Goal: Task Accomplishment & Management: Complete application form

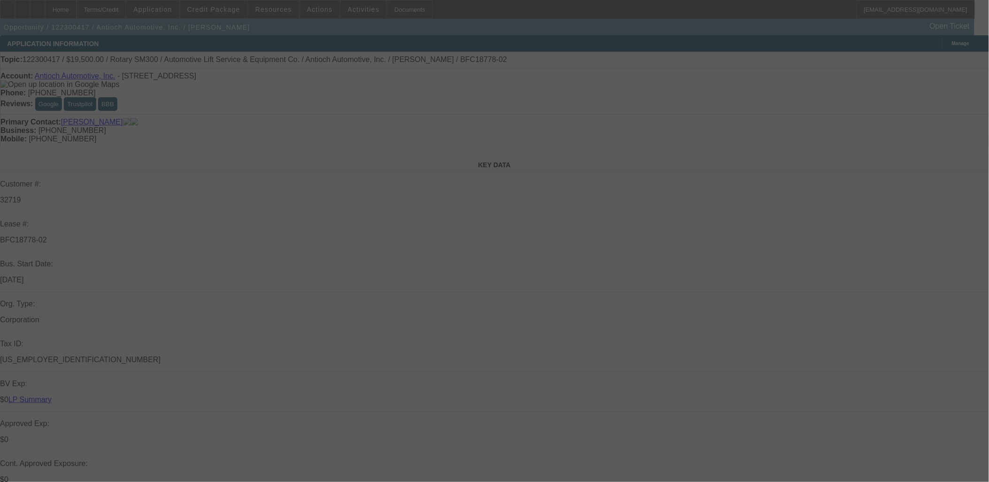
select select "0"
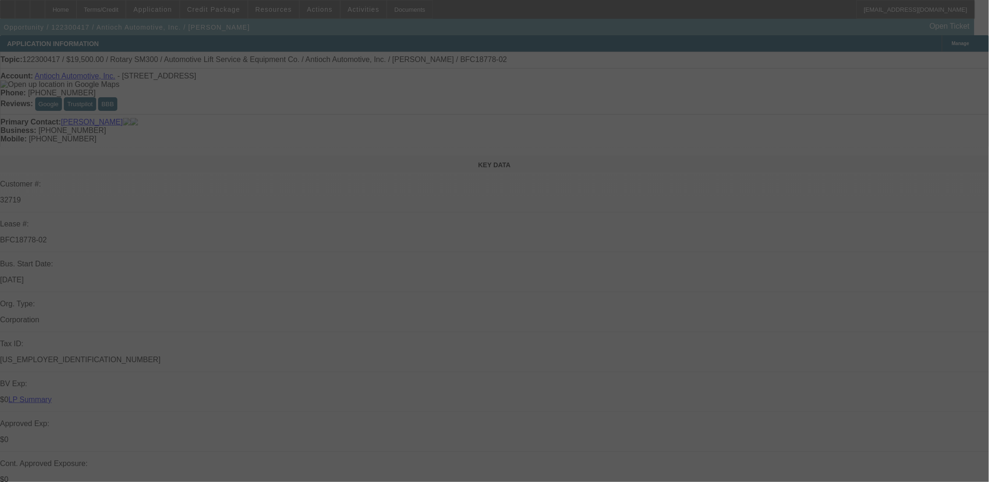
select select "0.1"
select select "0"
select select "0.1"
select select "0"
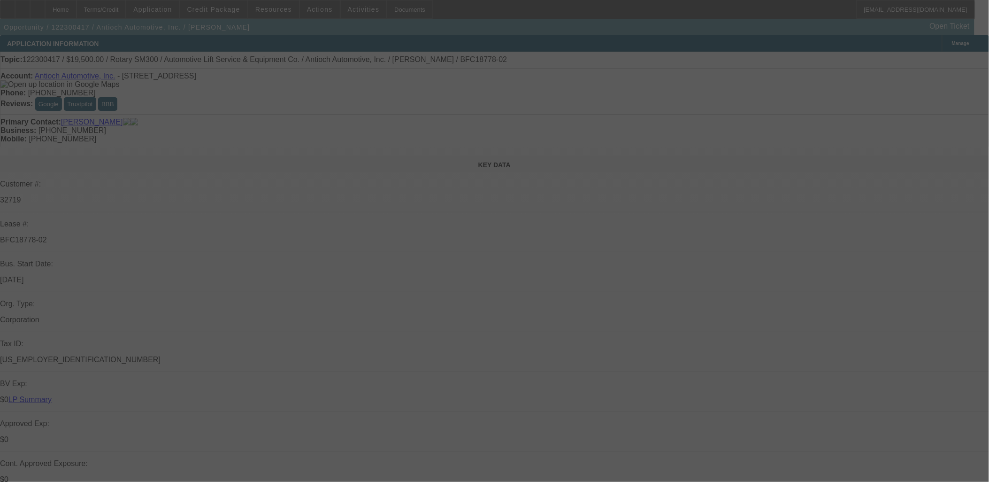
select select "0"
select select "0.1"
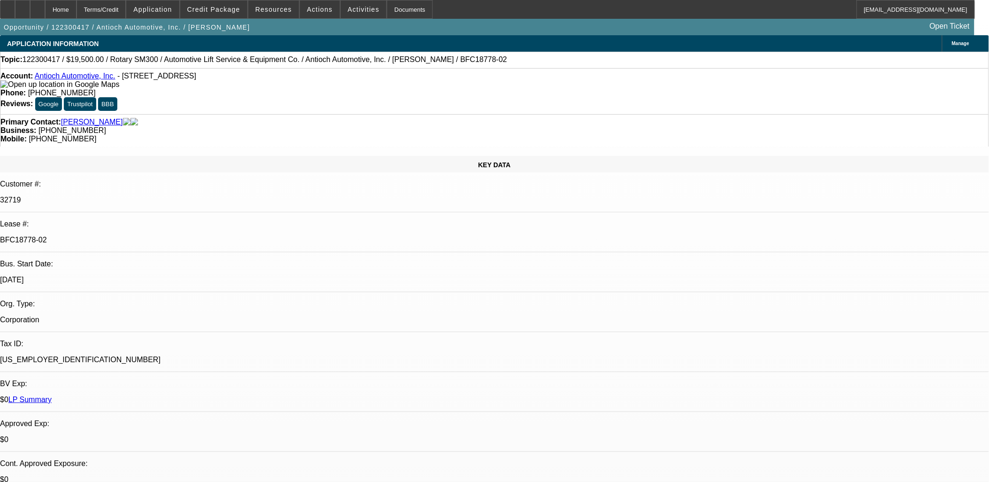
select select "1"
select select "2"
select select "1"
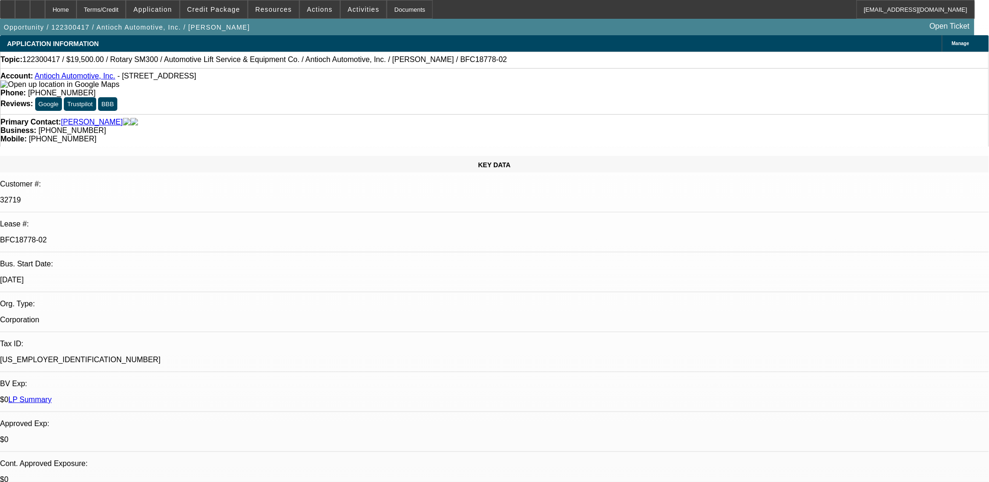
select select "4"
select select "1"
select select "4"
select select "1"
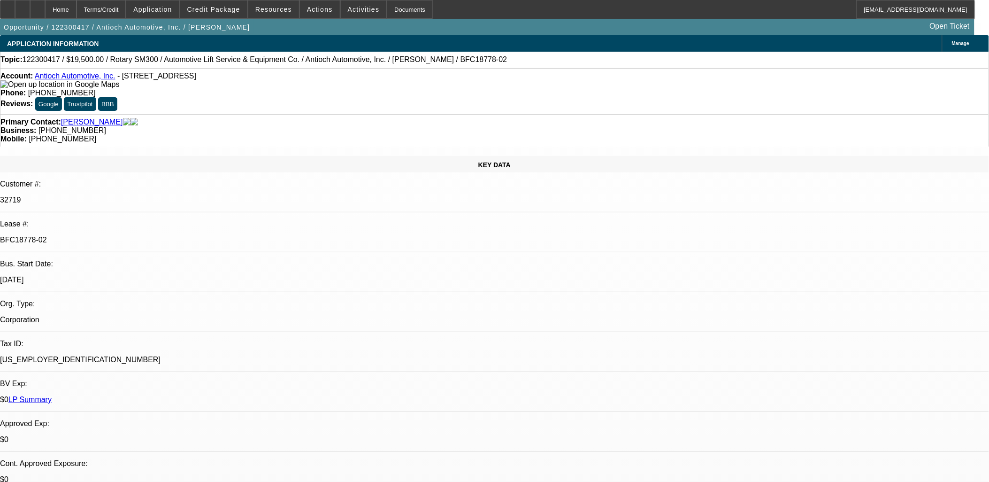
select select "1"
select select "4"
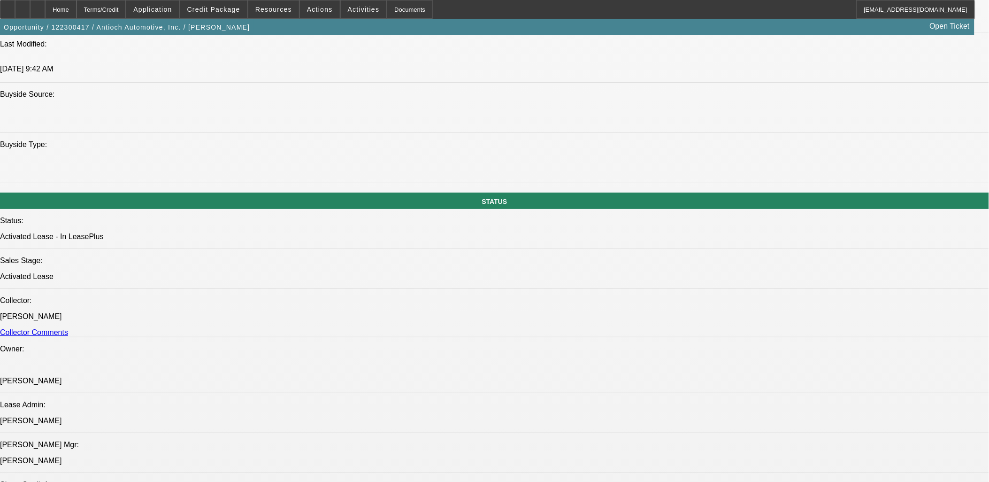
scroll to position [886, 0]
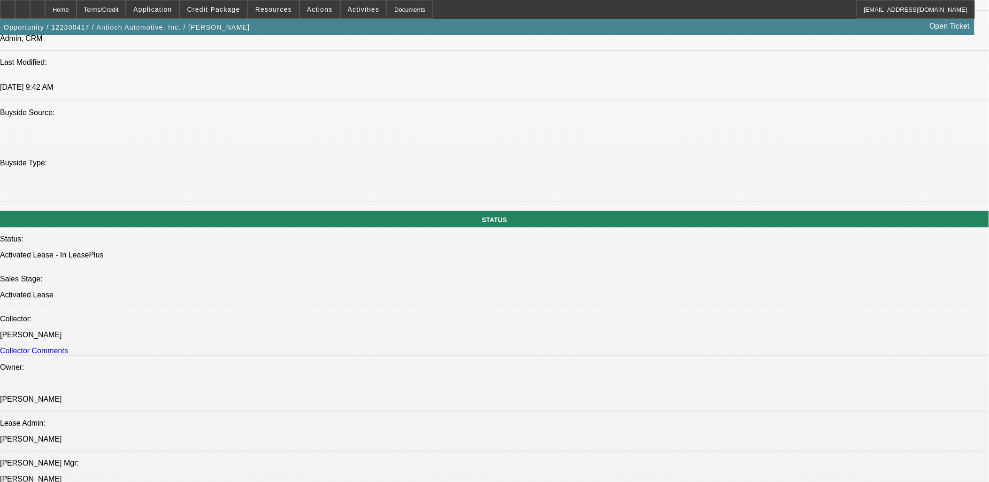
drag, startPoint x: 411, startPoint y: 118, endPoint x: 15, endPoint y: 74, distance: 398.1
drag, startPoint x: 392, startPoint y: 241, endPoint x: 431, endPoint y: 231, distance: 39.7
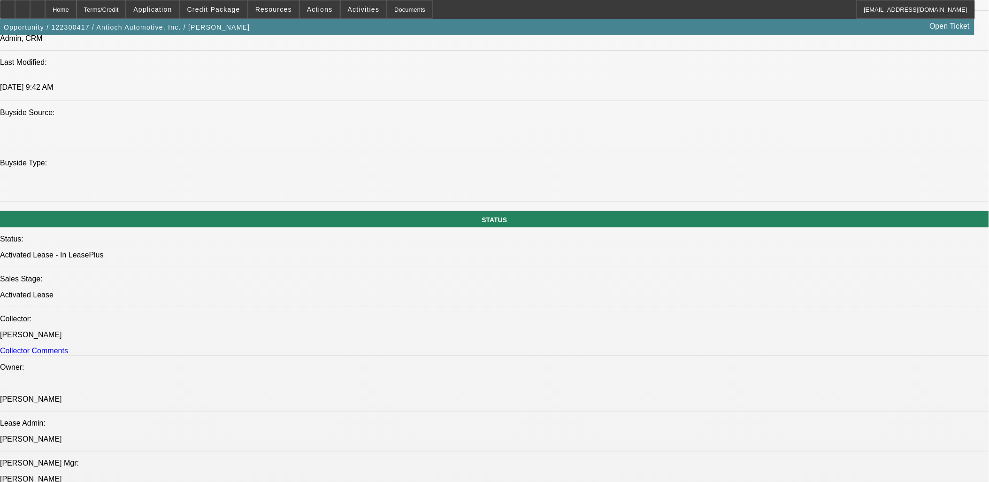
drag, startPoint x: 8, startPoint y: 72, endPoint x: 438, endPoint y: 223, distance: 455.1
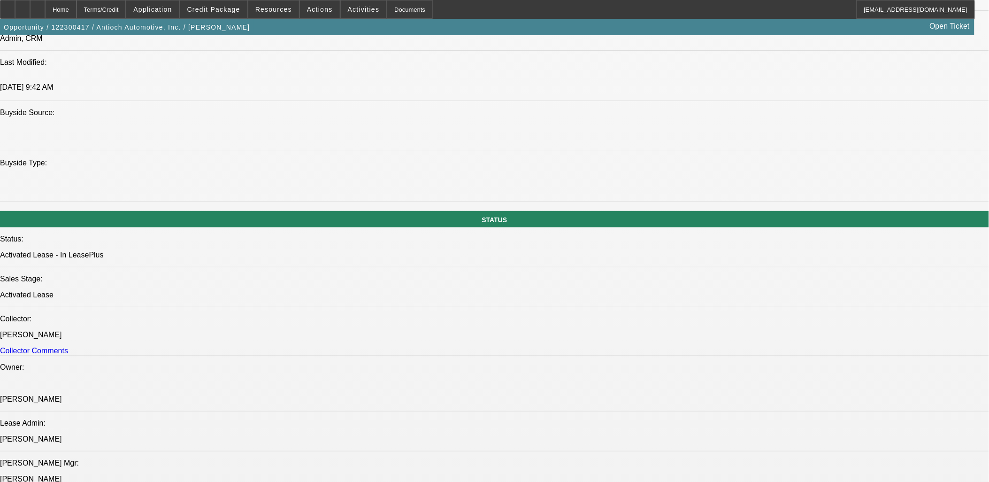
drag, startPoint x: 332, startPoint y: 337, endPoint x: 20, endPoint y: 73, distance: 408.7
drag, startPoint x: 20, startPoint y: 73, endPoint x: 10, endPoint y: 68, distance: 10.5
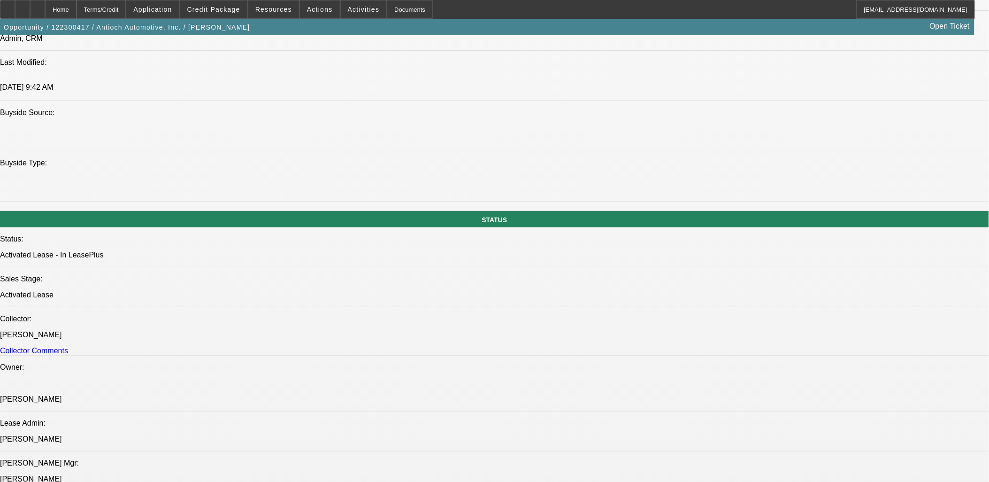
drag, startPoint x: 10, startPoint y: 68, endPoint x: 44, endPoint y: 88, distance: 39.1
drag, startPoint x: 92, startPoint y: 149, endPoint x: 495, endPoint y: 434, distance: 493.6
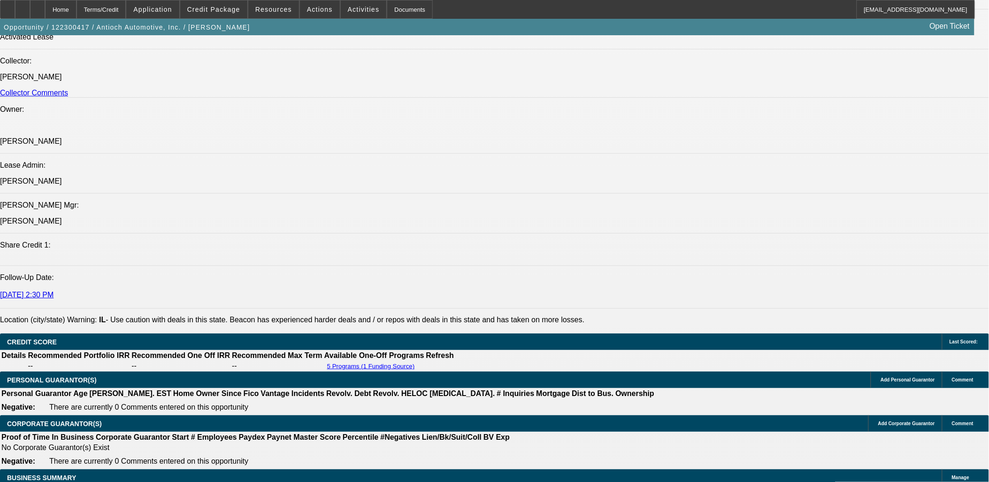
scroll to position [1199, 0]
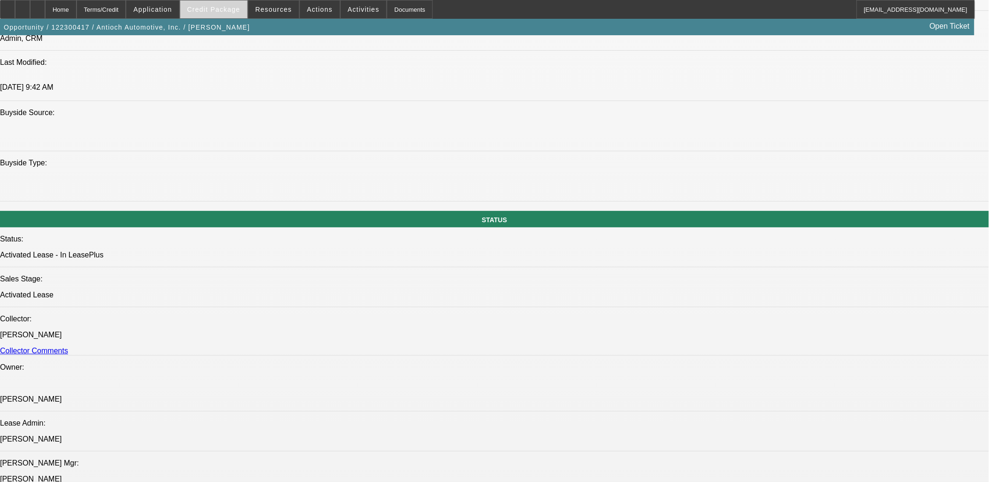
scroll to position [730, 0]
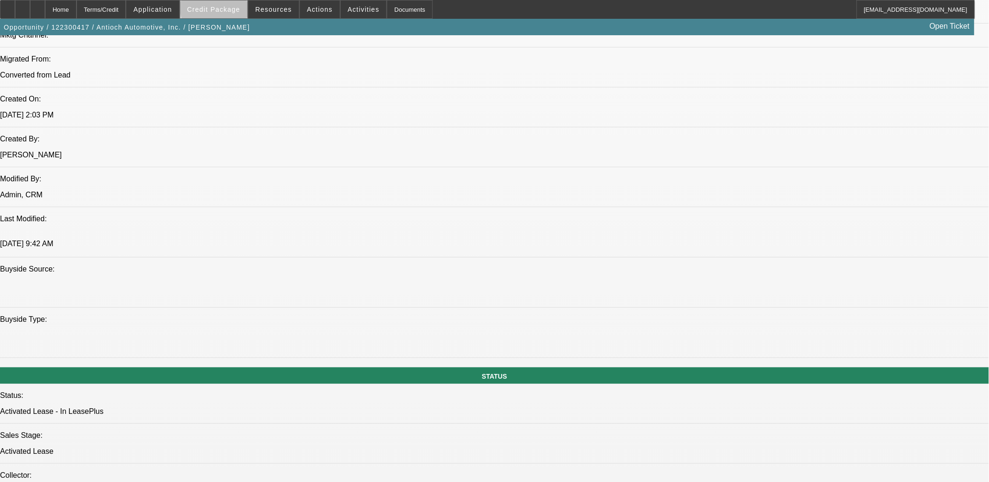
click at [235, 7] on span "Credit Package" at bounding box center [213, 10] width 53 height 8
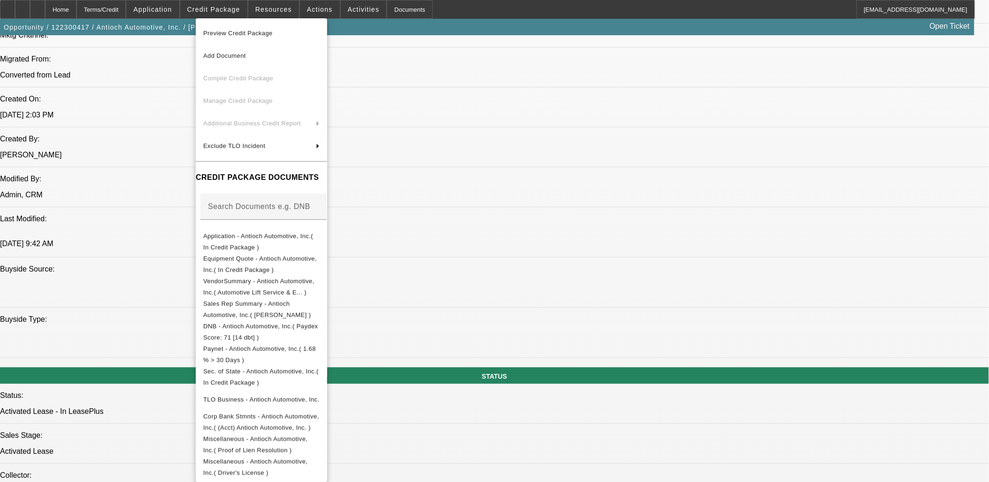
click at [117, 328] on div at bounding box center [494, 241] width 989 height 482
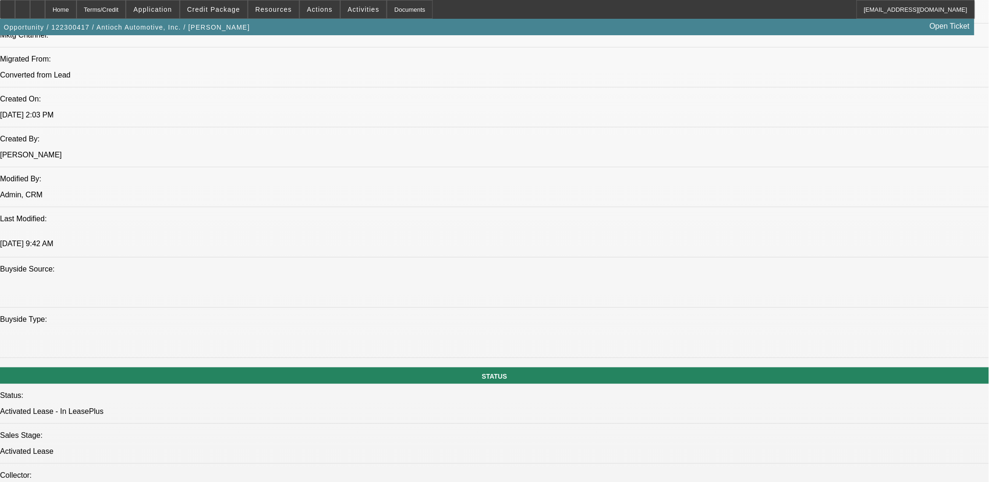
drag, startPoint x: 278, startPoint y: 320, endPoint x: -2, endPoint y: 111, distance: 349.1
drag, startPoint x: 145, startPoint y: 209, endPoint x: 419, endPoint y: 373, distance: 320.0
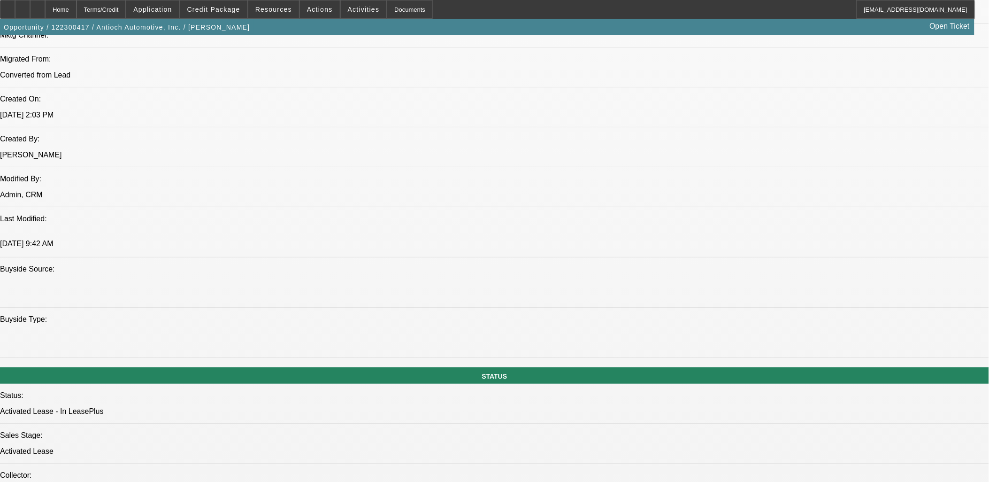
drag, startPoint x: 397, startPoint y: 339, endPoint x: 424, endPoint y: 358, distance: 32.7
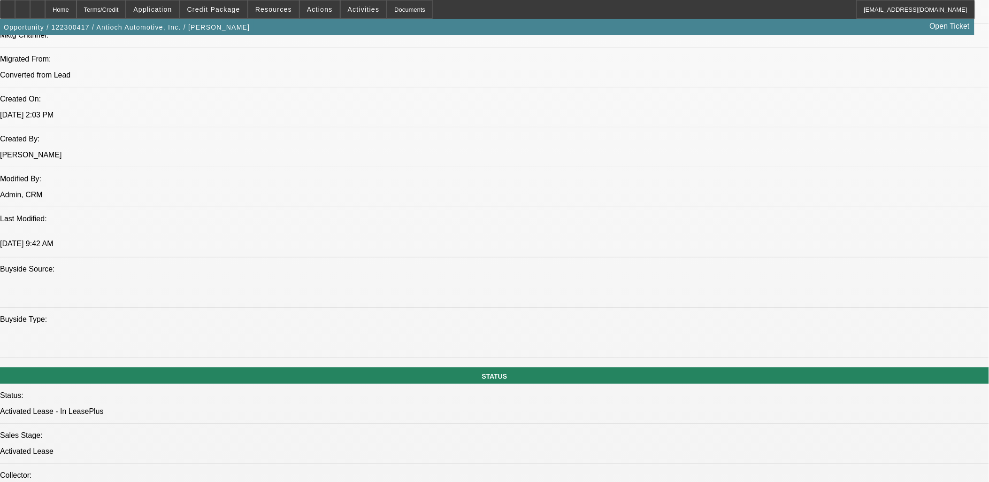
drag, startPoint x: 424, startPoint y: 358, endPoint x: 434, endPoint y: 373, distance: 18.6
drag, startPoint x: 434, startPoint y: 373, endPoint x: 8, endPoint y: 105, distance: 503.3
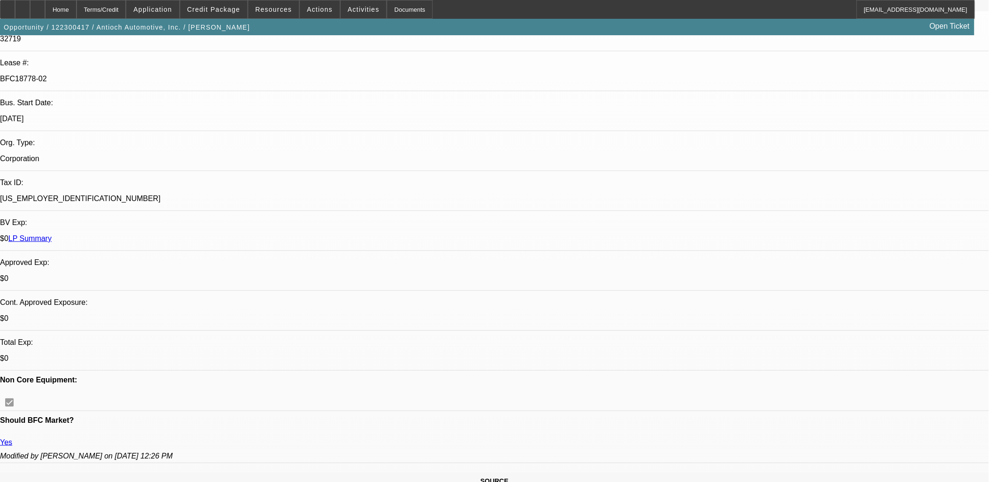
scroll to position [0, 0]
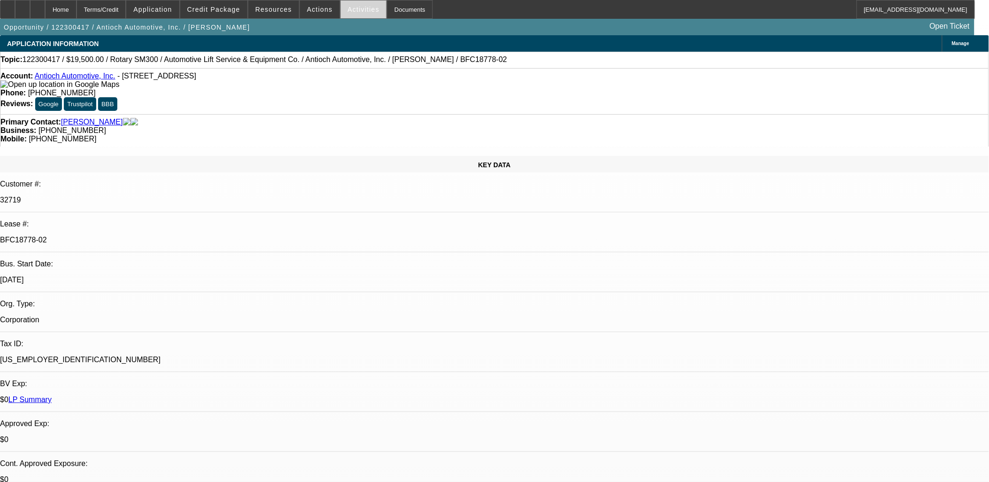
click at [349, 9] on span "Activities" at bounding box center [364, 10] width 32 height 8
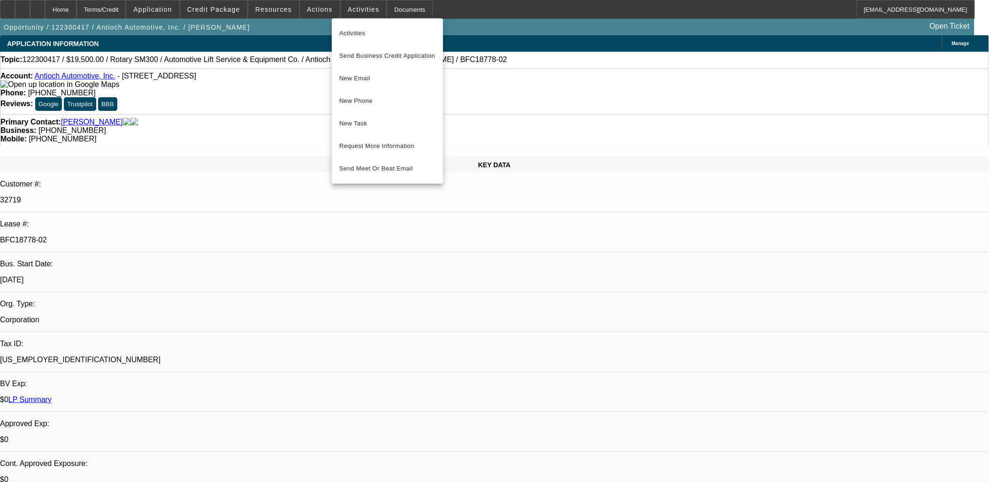
click at [322, 9] on div at bounding box center [494, 241] width 989 height 482
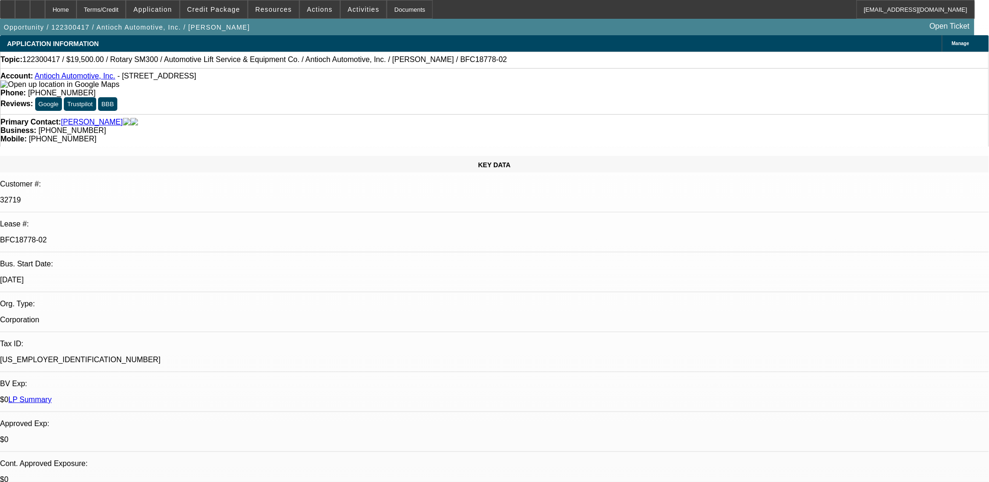
click at [322, 15] on span at bounding box center [320, 9] width 40 height 23
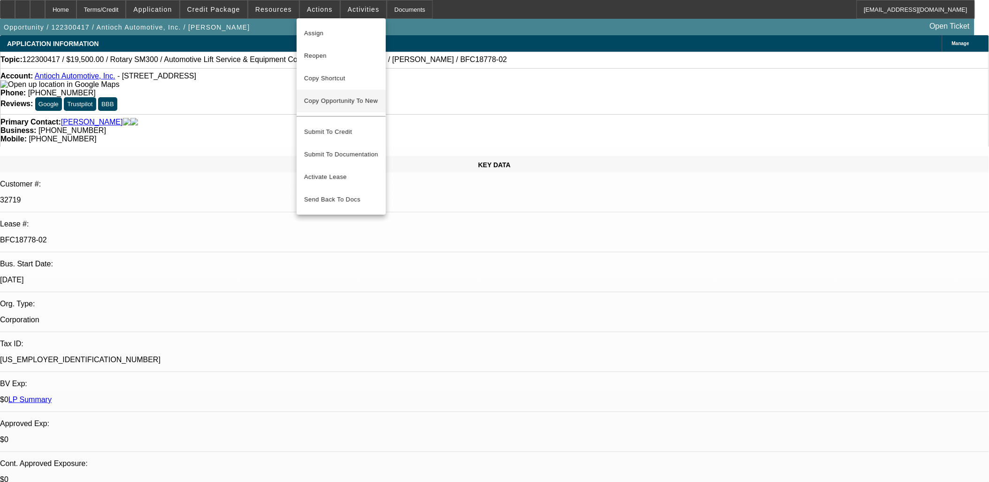
click at [367, 102] on span "Copy Opportunity To New" at bounding box center [341, 100] width 74 height 7
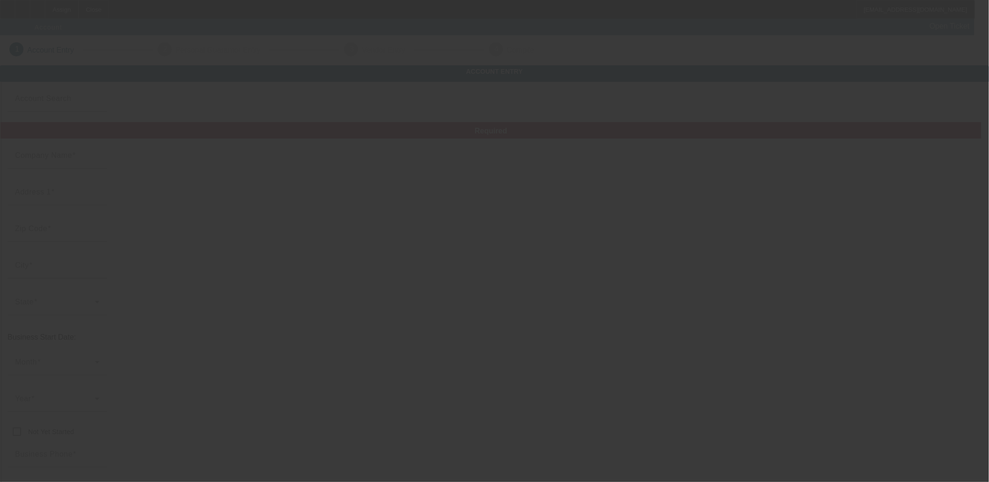
type input "Antioch Automotive, Inc."
type input "285 Main St"
type input "60002"
type input "Antioch"
type input "(847) 395-9820"
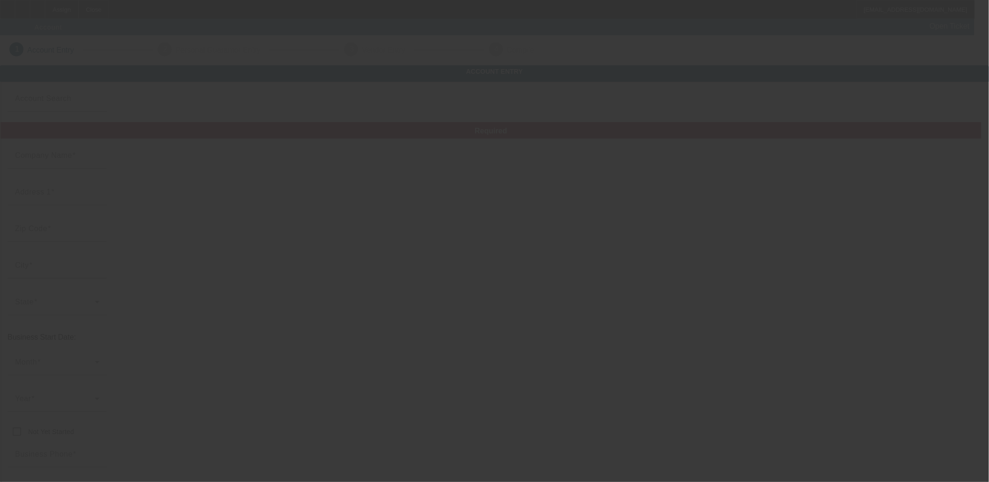
type input "antiochautomotive@comcast.net"
type input "Lake"
type input "(847) 395-9820"
type input "20-4989735"
type input "AUTOMOTIVE REPAIR AND 24 HOUR TOWING"
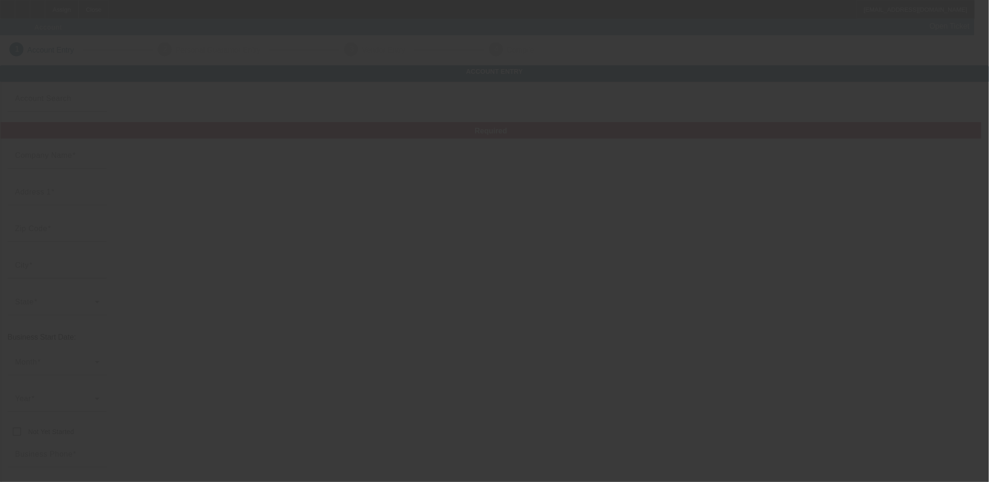
type input "https://ANTIOCHAUTOMOTIVE.COM"
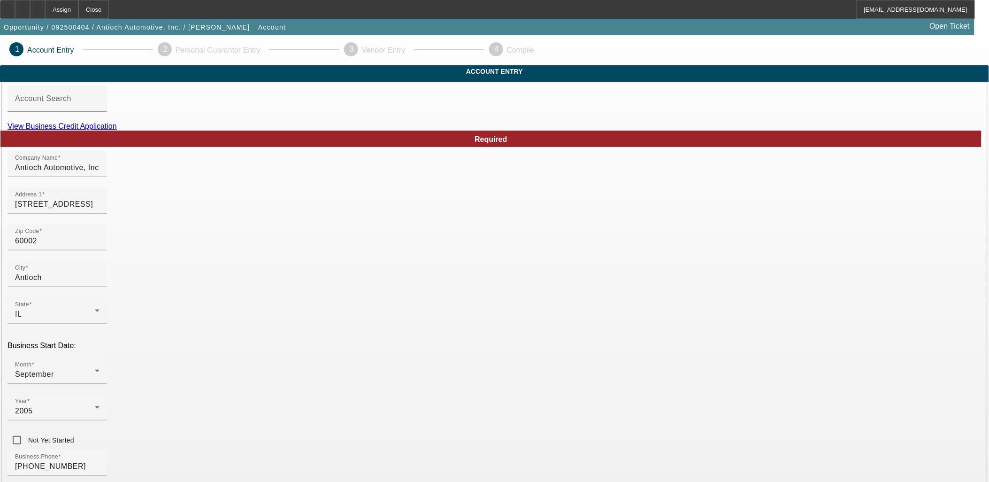
scroll to position [104, 0]
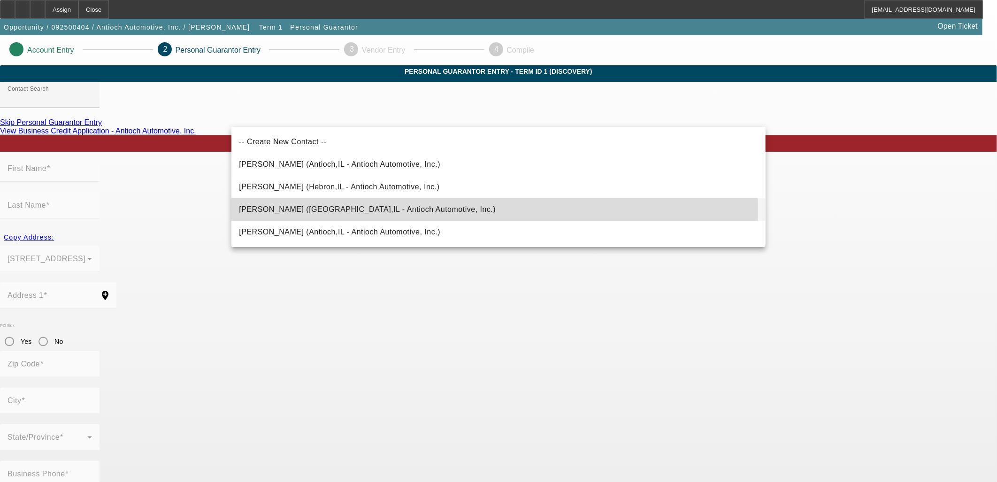
click at [300, 212] on span "Ruth, James (Antioch,IL - Antioch Automotive, Inc.)" at bounding box center [367, 209] width 257 height 8
type input "Ruth, James (Antioch,IL - Antioch Automotive, Inc.)"
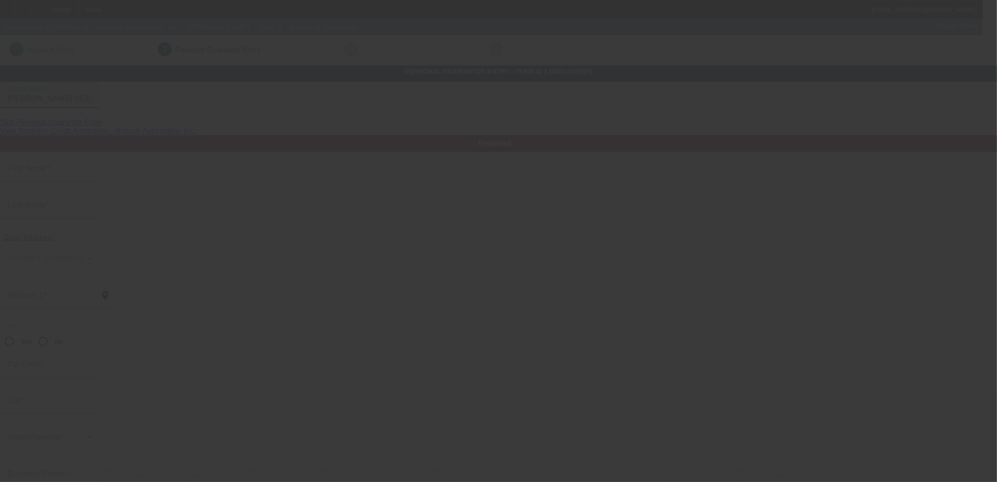
type input "James"
type input "Ruth"
type input "374 Sequoia Court"
radio input "true"
type input "60002"
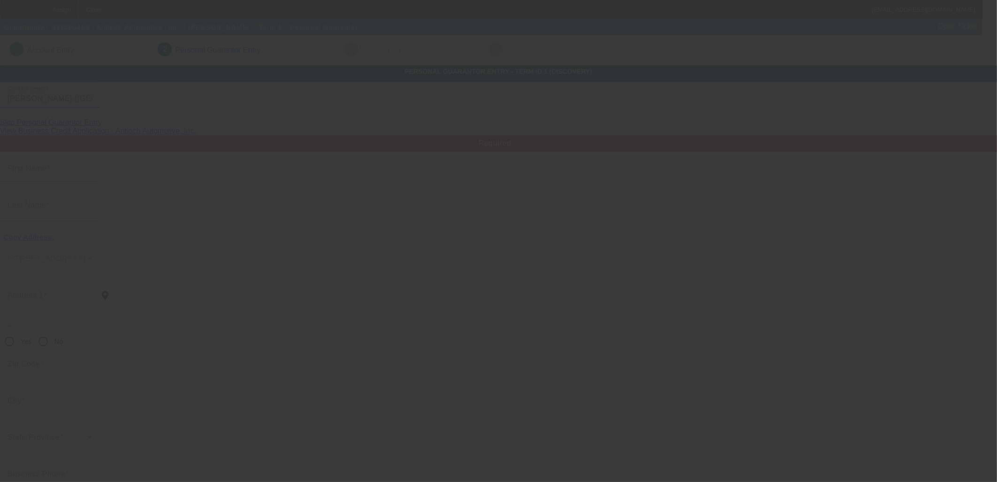
type input "Antioch"
type input "(847) 774-2125"
type input "25"
type input "321-60-6473"
type input "antiochautomotive@comcast.net"
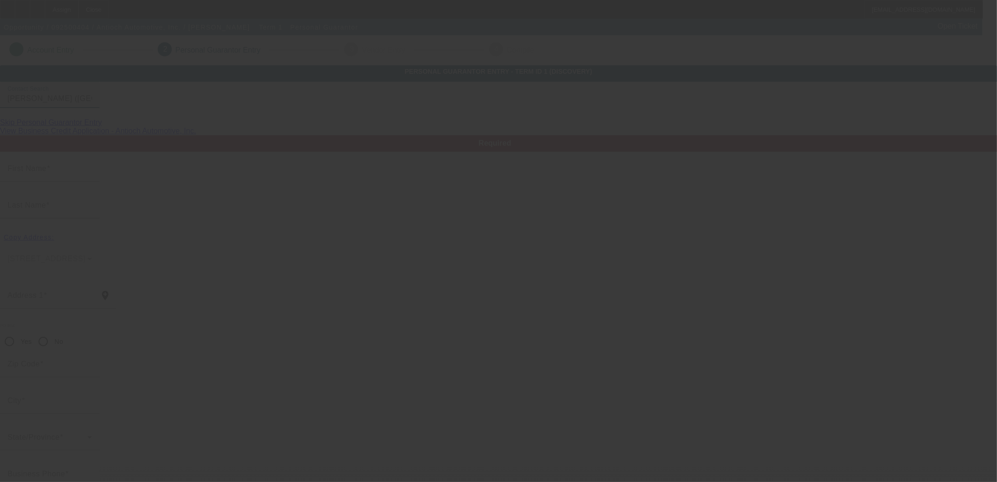
type input "(847) 395-1025"
type input "(847) 395-9820"
type input "$300,000.00"
type input "$86,000.00"
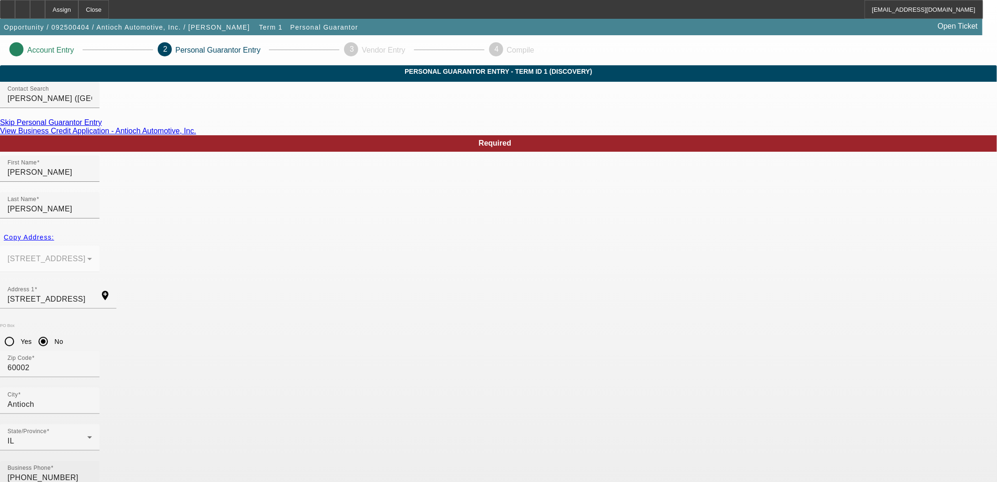
drag, startPoint x: 367, startPoint y: 375, endPoint x: 352, endPoint y: 373, distance: 14.6
type input "100"
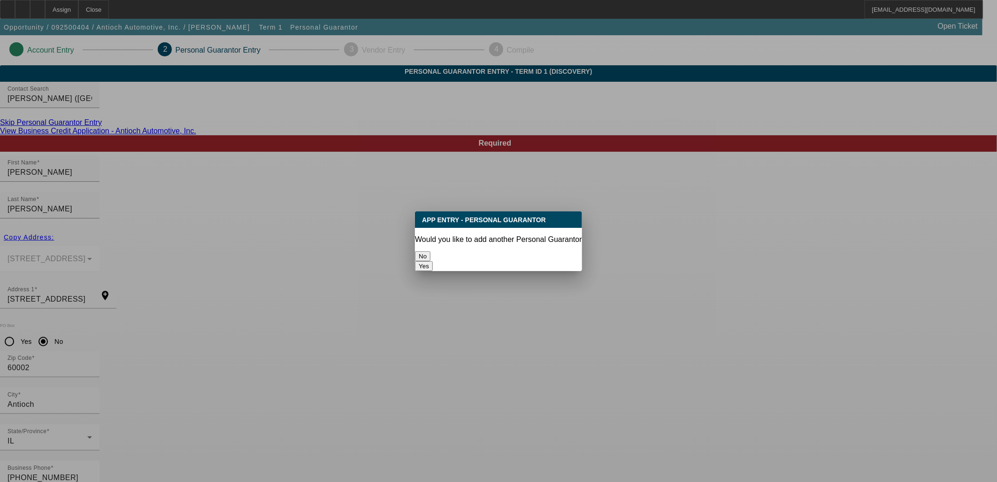
click at [430, 256] on button "No" at bounding box center [422, 256] width 15 height 10
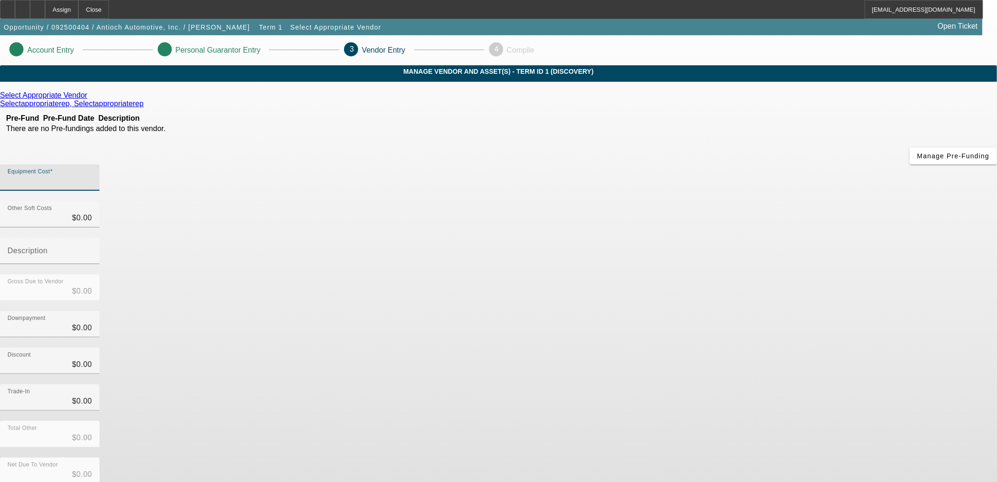
click at [92, 176] on input "Equipment Cost" at bounding box center [50, 181] width 84 height 11
type input "5"
type input "$5.00"
type input "50"
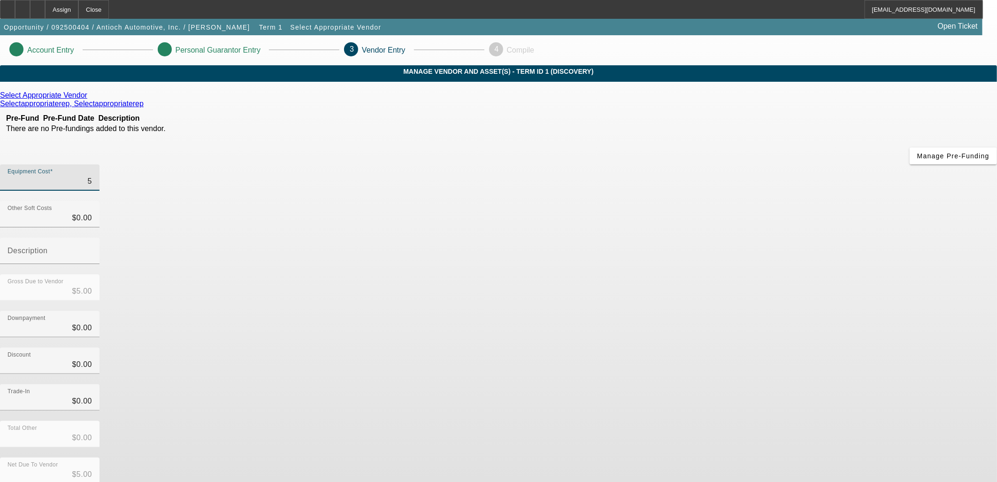
type input "$50.00"
type input "500"
type input "$500.00"
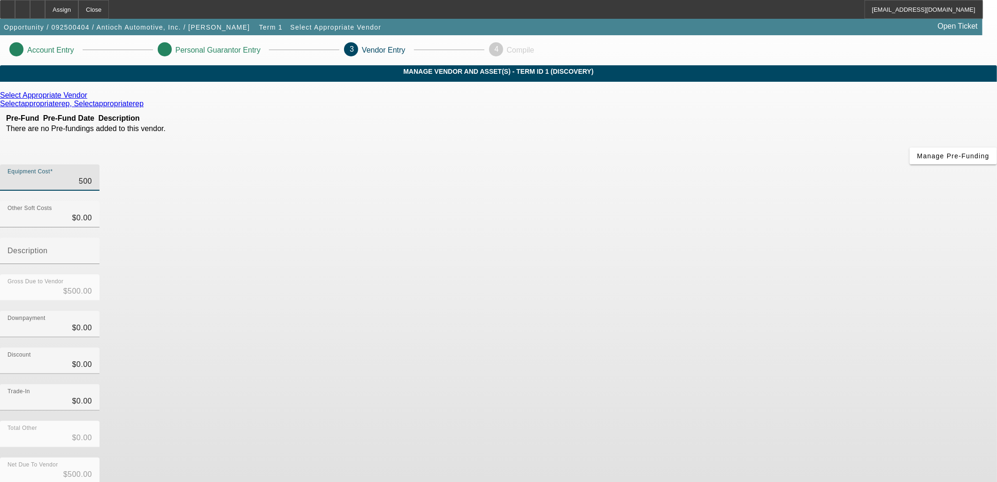
type input "5000"
type input "$5,000.00"
type input "50000"
type input "$50,000.00"
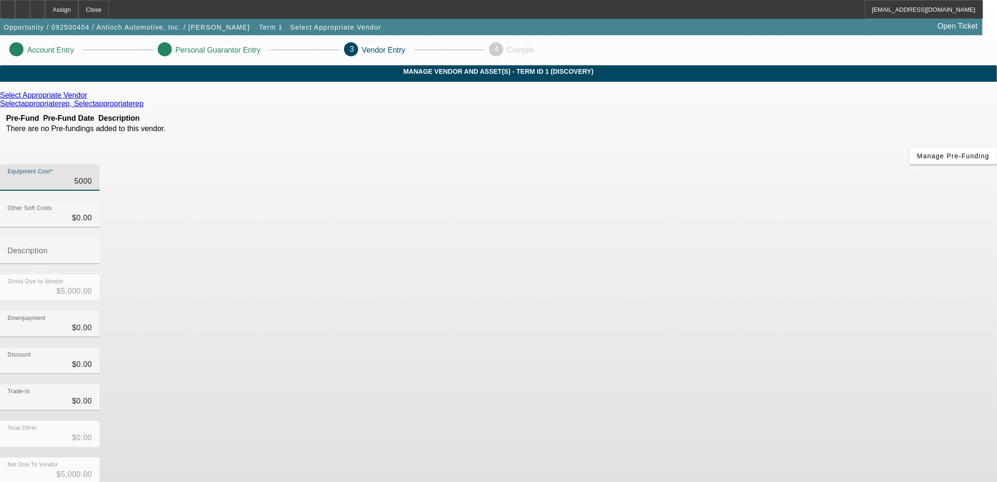
type input "$50,000.00"
click at [90, 99] on icon at bounding box center [90, 95] width 0 height 8
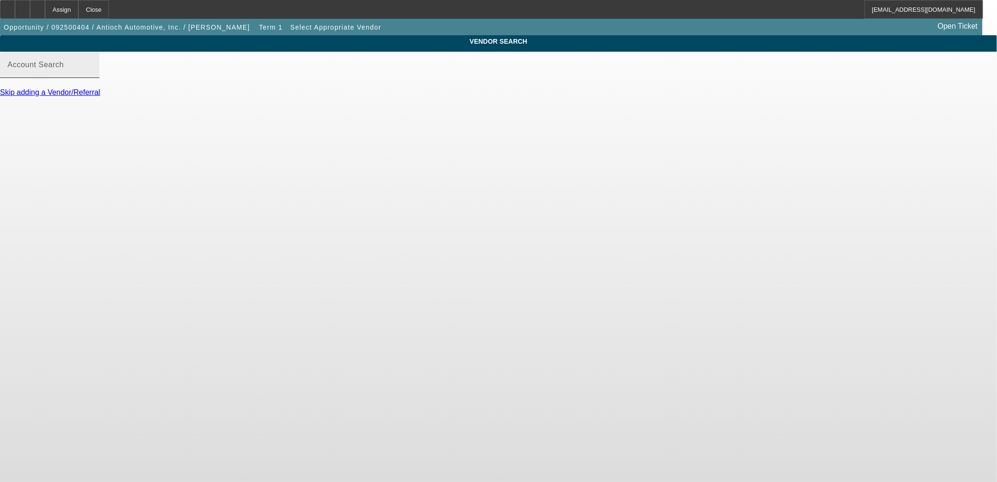
click at [92, 61] on div "Account Search" at bounding box center [50, 65] width 84 height 26
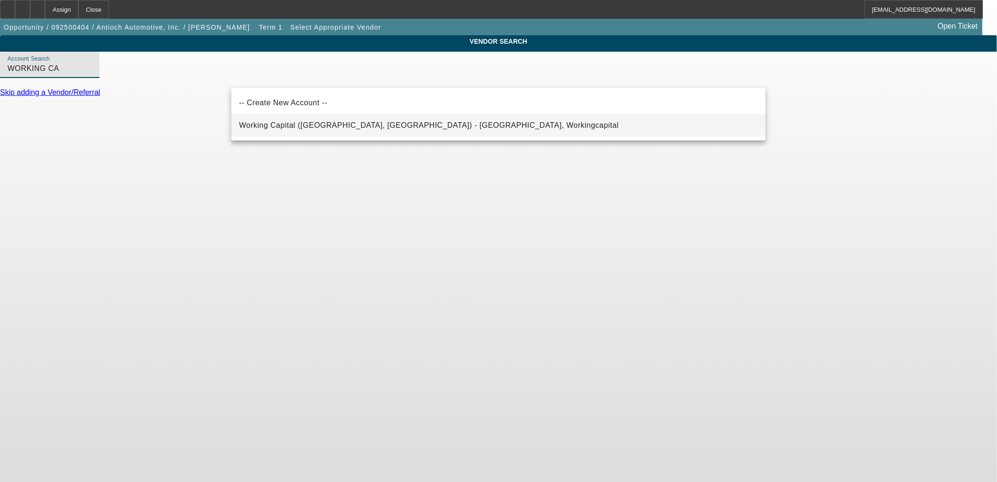
click at [521, 128] on mat-option "Working Capital (Northbrook, IL) - Workingcapital, Workingcapital" at bounding box center [498, 125] width 534 height 23
type input "Working Capital (Northbrook, IL) - Workingcapital, Workingcapital"
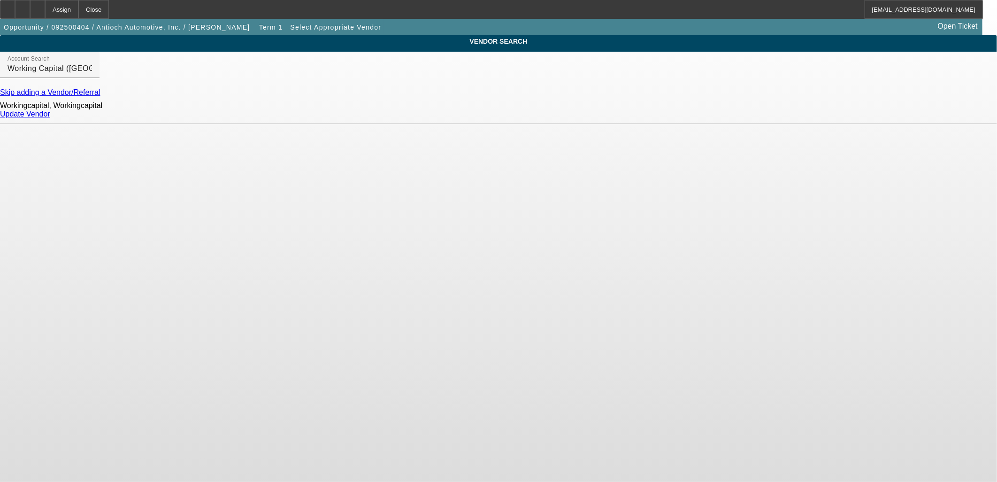
drag, startPoint x: 747, startPoint y: 113, endPoint x: 746, endPoint y: 120, distance: 7.1
click at [747, 114] on div "Workingcapital, Workingcapital Update Vendor" at bounding box center [498, 110] width 997 height 27
click at [50, 118] on link "Update Vendor" at bounding box center [25, 114] width 50 height 8
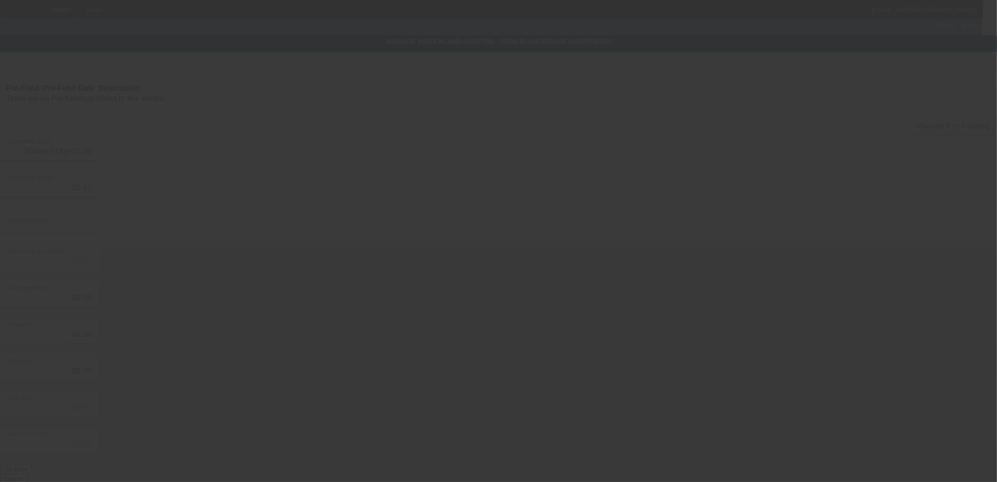
type input "$50,000.00"
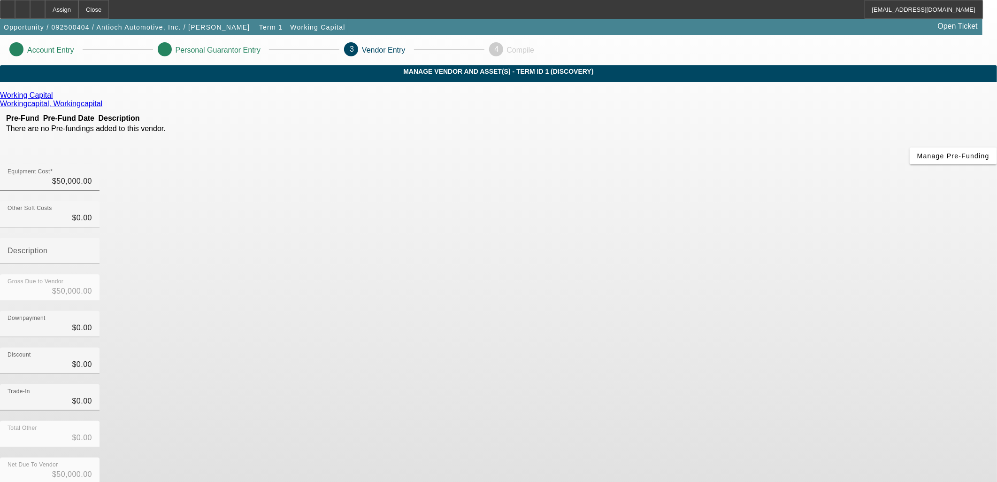
click at [700, 457] on div "Net Due To Vendor $50,000.00" at bounding box center [498, 475] width 997 height 37
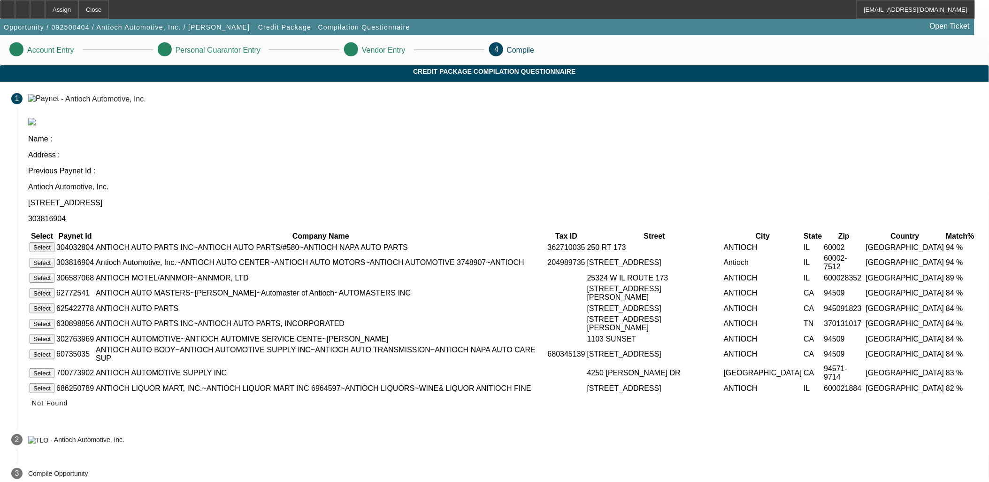
click at [54, 258] on button "Select" at bounding box center [42, 263] width 25 height 10
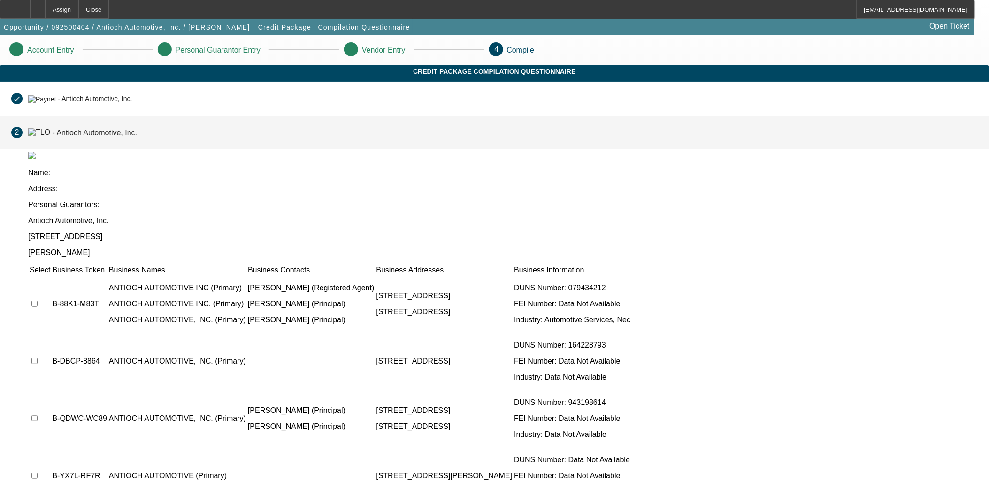
click at [51, 276] on td at bounding box center [40, 304] width 22 height 56
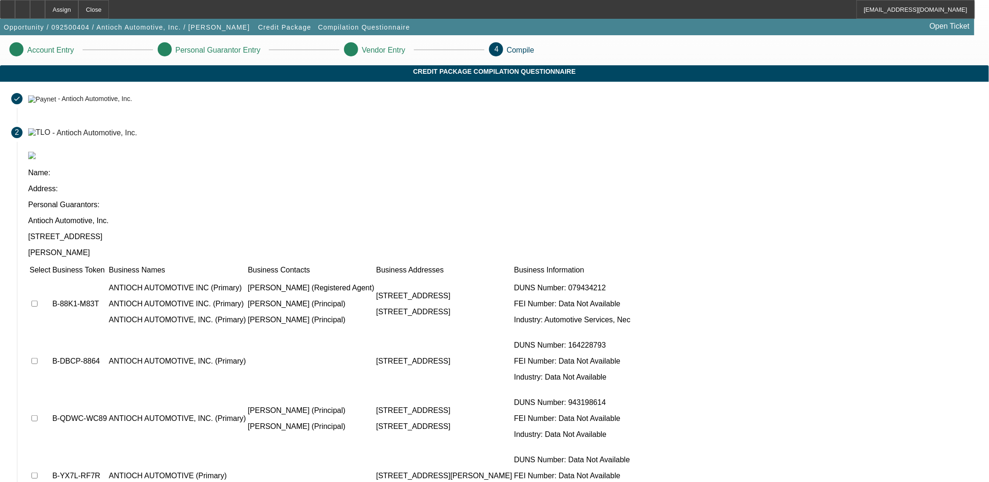
click at [38, 300] on input "checkbox" at bounding box center [34, 303] width 6 height 6
checkbox input "true"
click at [38, 415] on input "checkbox" at bounding box center [34, 418] width 6 height 6
checkbox input "true"
click at [51, 333] on td at bounding box center [40, 361] width 22 height 56
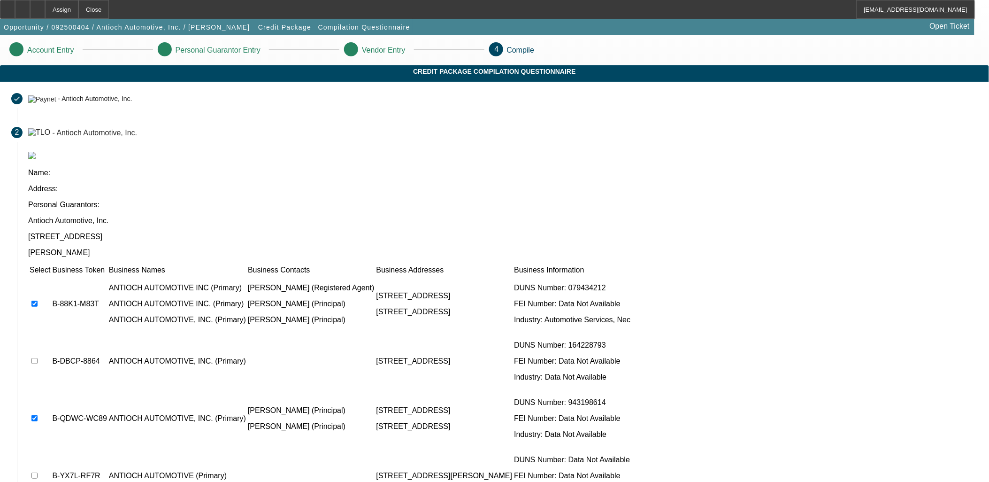
click at [38, 358] on input "checkbox" at bounding box center [34, 361] width 6 height 6
checkbox input "true"
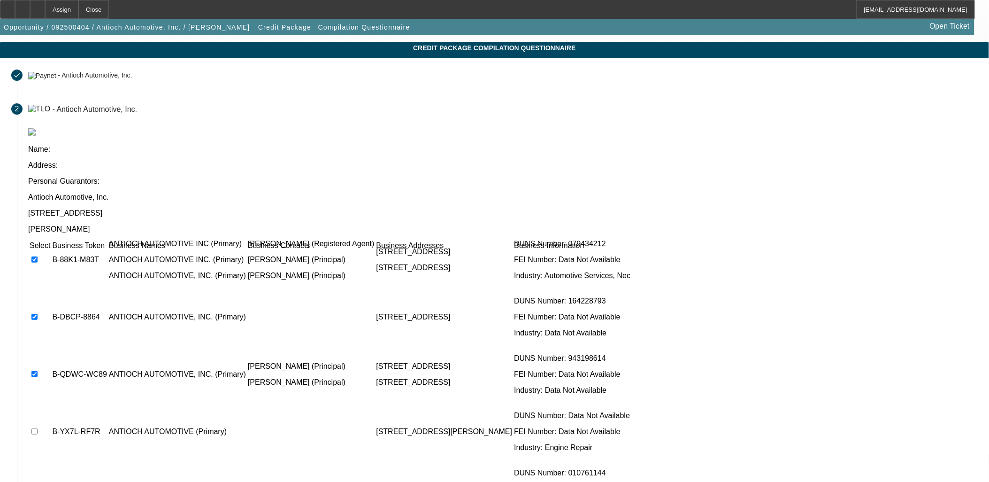
scroll to position [36, 0]
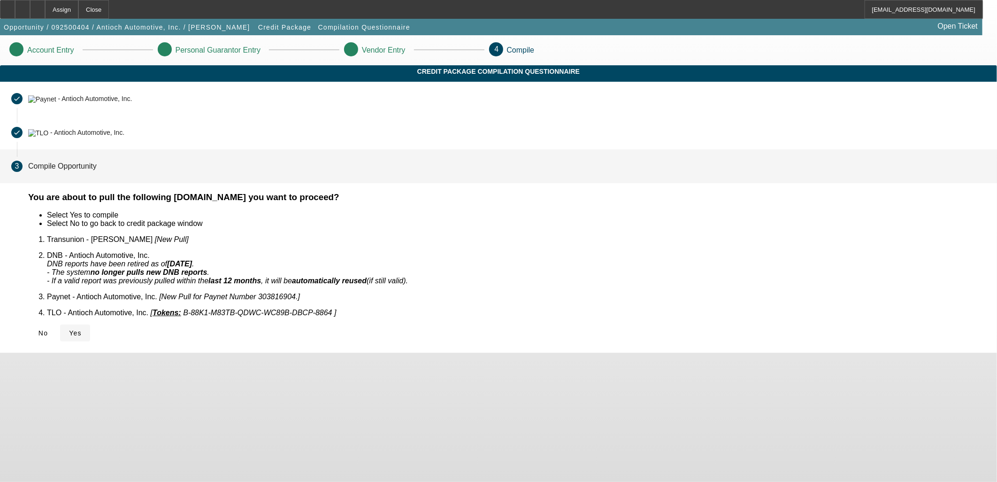
click at [82, 329] on span "Yes" at bounding box center [75, 333] width 13 height 8
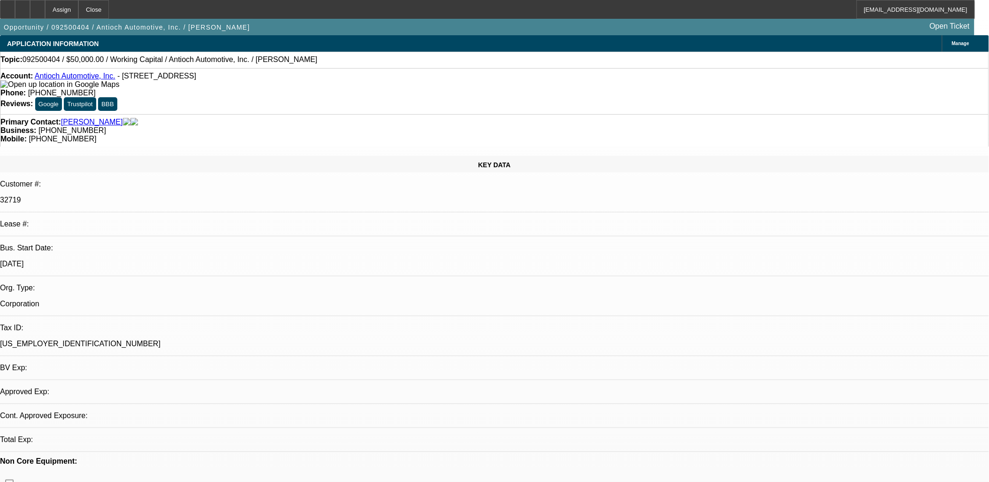
select select "0"
select select "2"
select select "0.1"
select select "4"
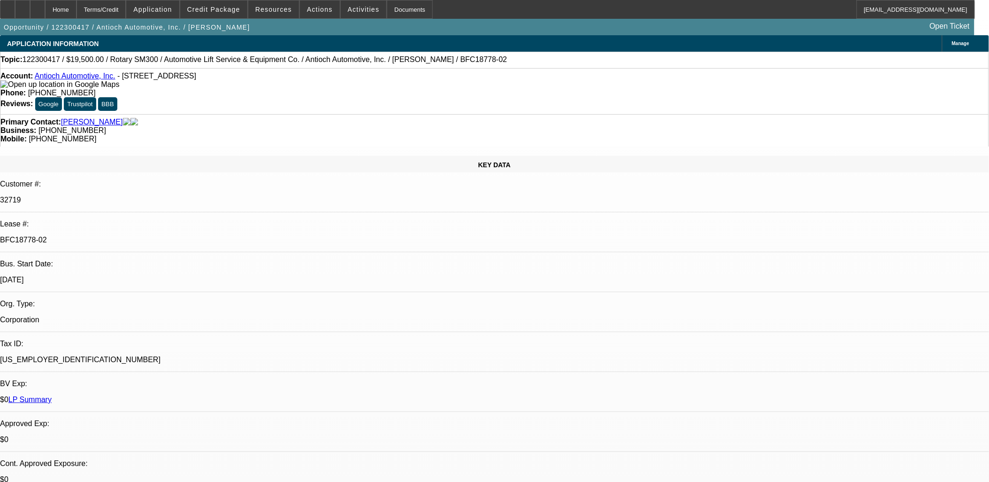
click at [240, 12] on span "Credit Package" at bounding box center [213, 10] width 53 height 8
select select "0"
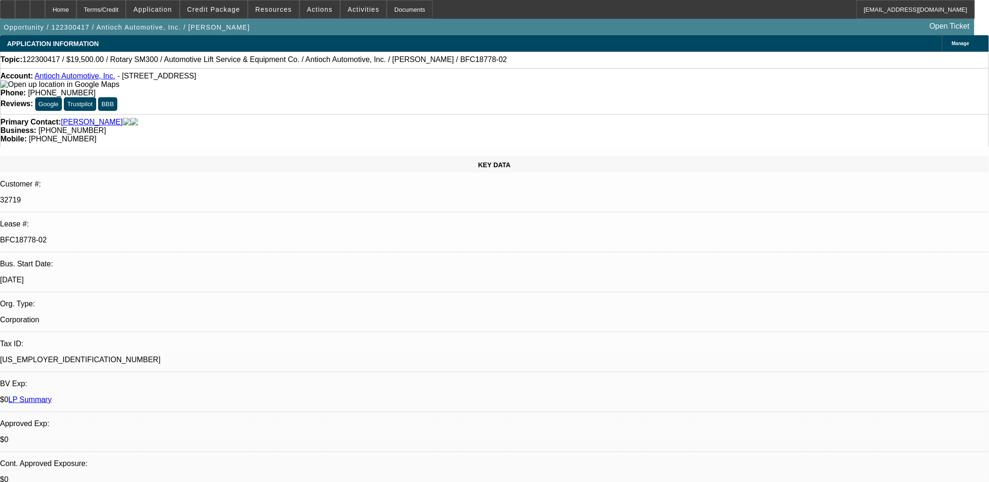
select select "0"
select select "0.1"
select select "0"
select select "0.1"
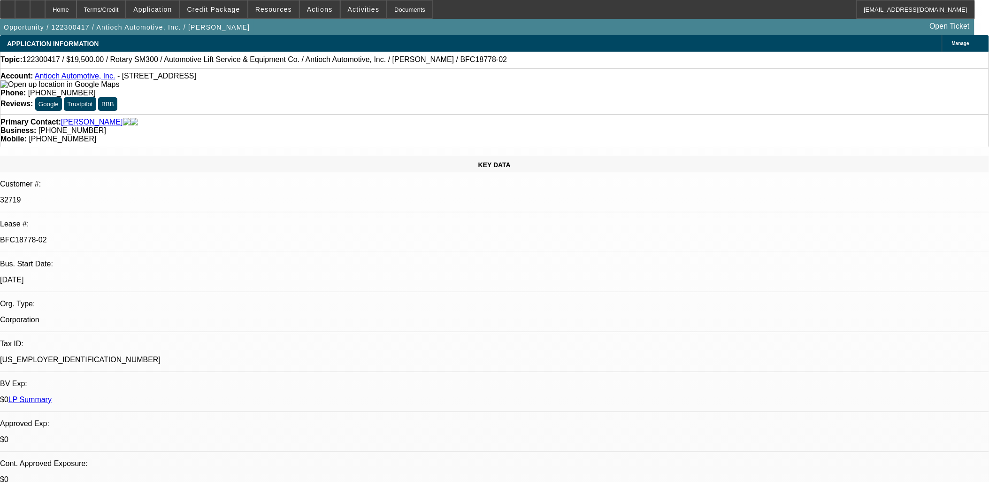
select select "0"
select select "0.1"
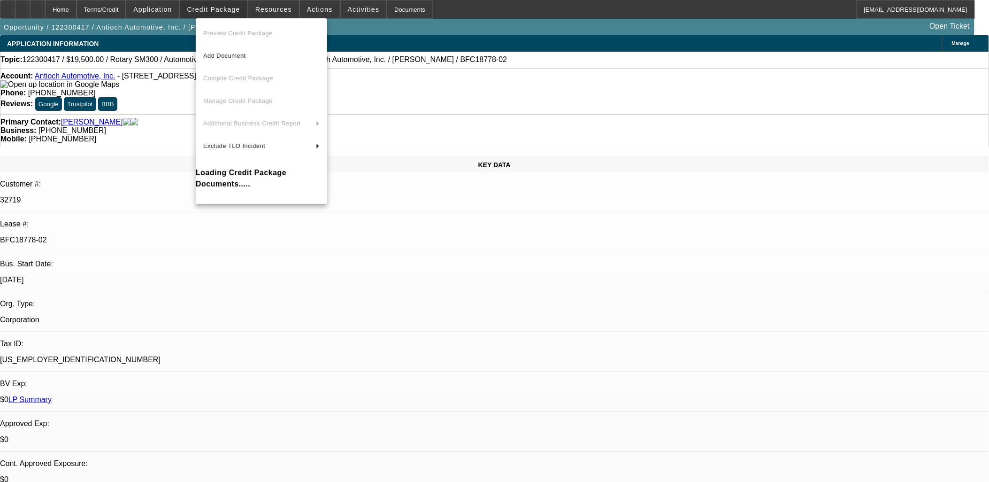
select select "1"
select select "2"
select select "1"
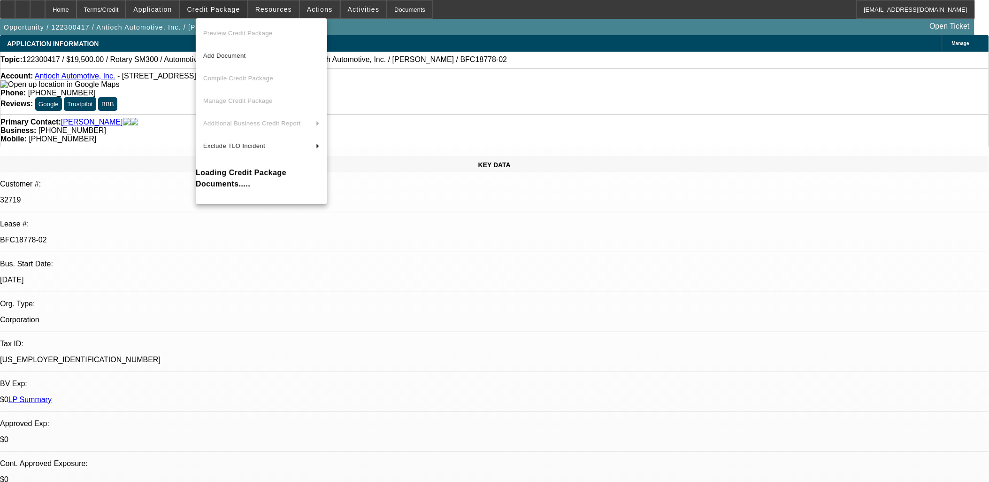
select select "4"
select select "1"
select select "4"
select select "1"
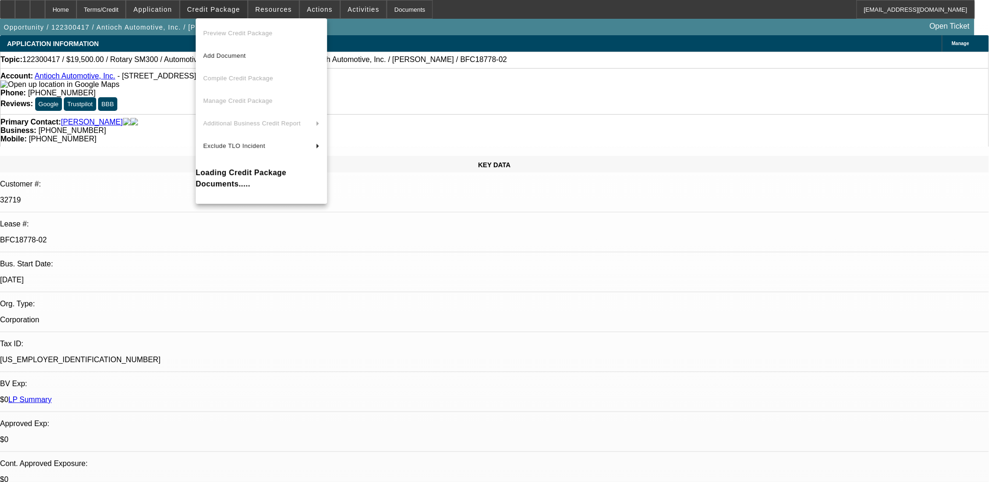
select select "1"
select select "4"
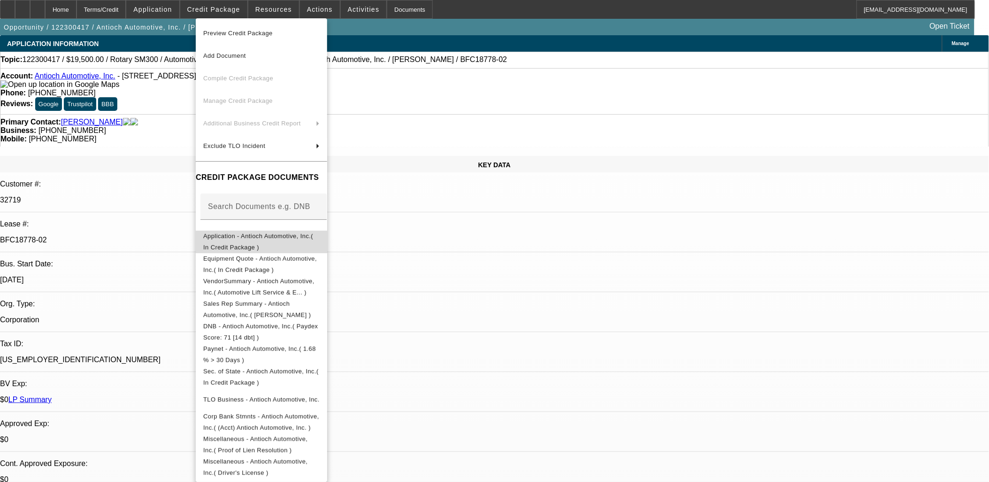
click at [311, 237] on span "Application - Antioch Automotive, Inc.( In Credit Package )" at bounding box center [258, 241] width 110 height 18
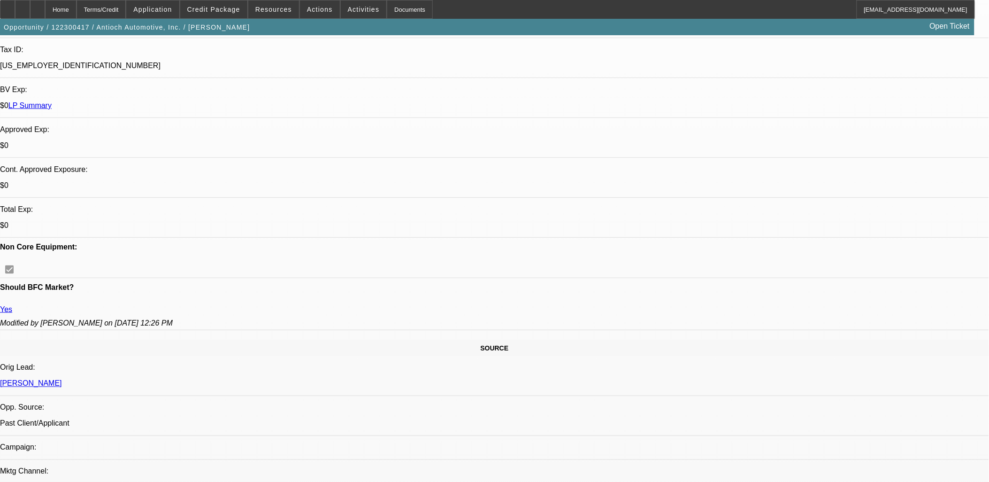
scroll to position [469, 0]
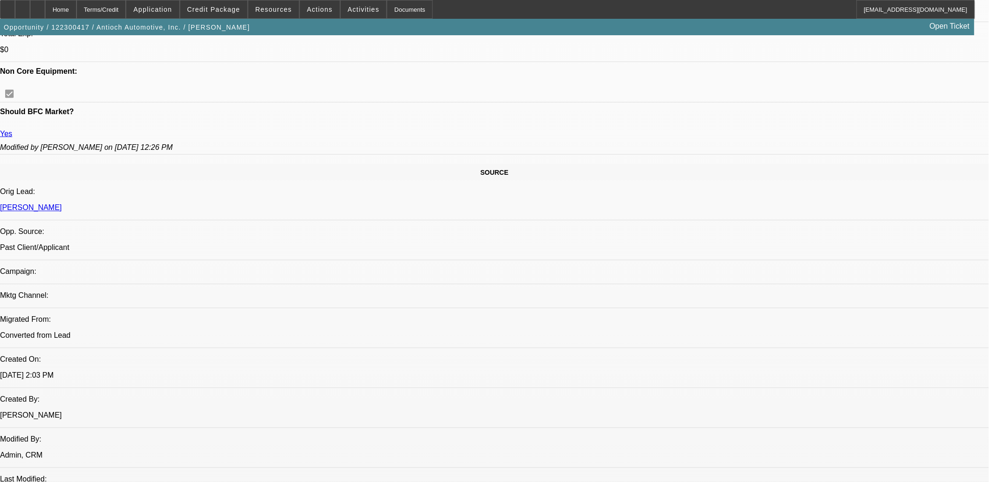
drag, startPoint x: 654, startPoint y: 362, endPoint x: 8, endPoint y: 65, distance: 711.6
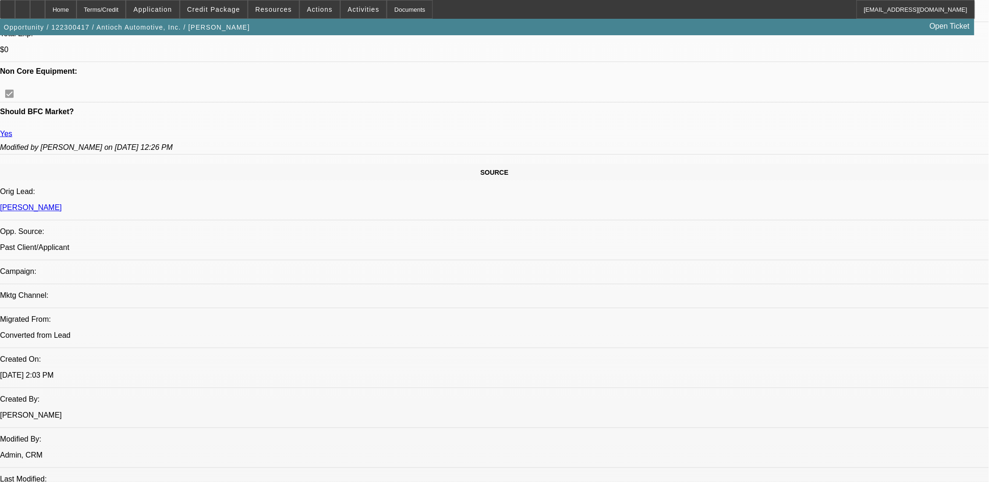
drag, startPoint x: 10, startPoint y: 65, endPoint x: 651, endPoint y: 363, distance: 707.1
drag, startPoint x: 651, startPoint y: 363, endPoint x: 15, endPoint y: 69, distance: 701.5
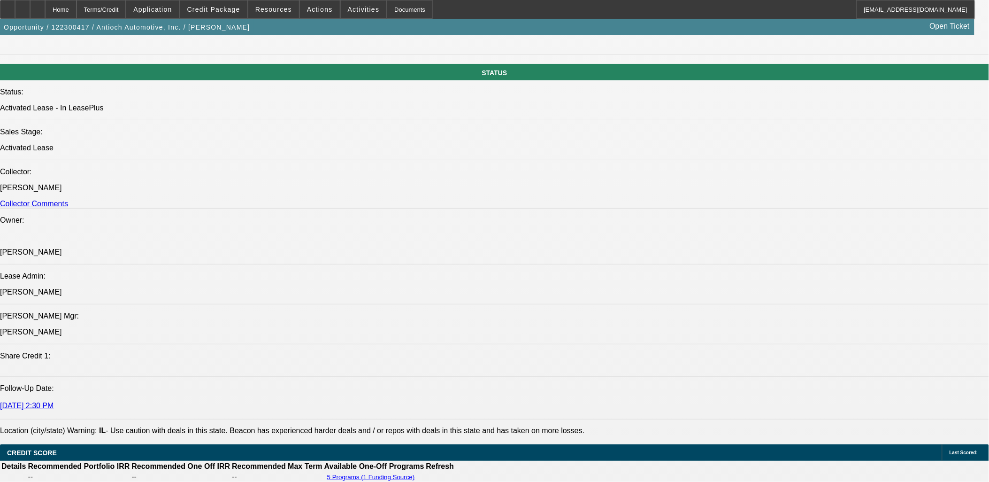
scroll to position [1095, 0]
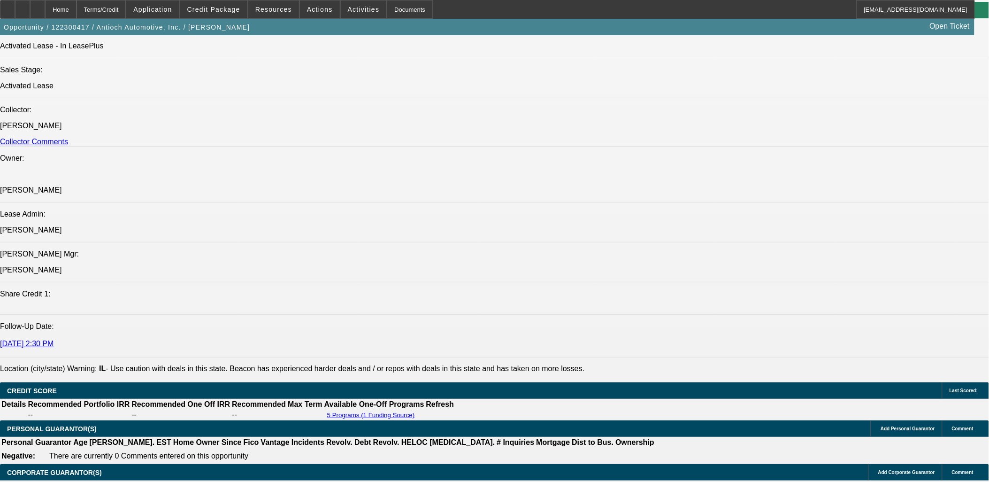
drag, startPoint x: 54, startPoint y: 340, endPoint x: 40, endPoint y: 381, distance: 43.4
drag, startPoint x: 39, startPoint y: 382, endPoint x: 55, endPoint y: 341, distance: 43.7
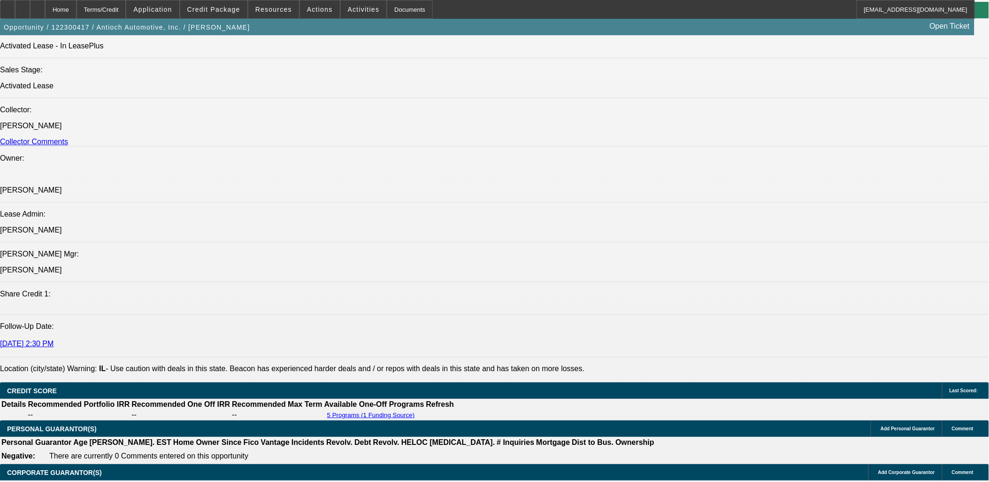
drag, startPoint x: 55, startPoint y: 341, endPoint x: 38, endPoint y: 385, distance: 47.1
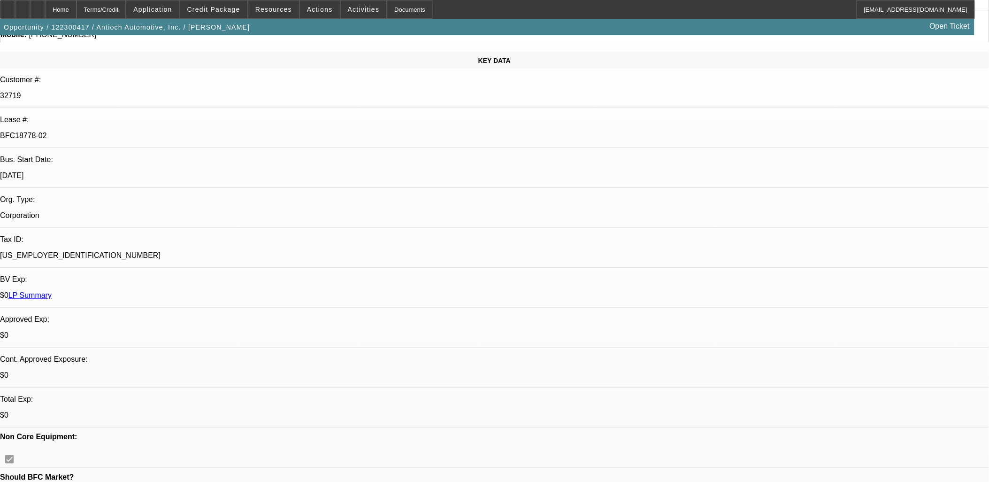
scroll to position [0, 0]
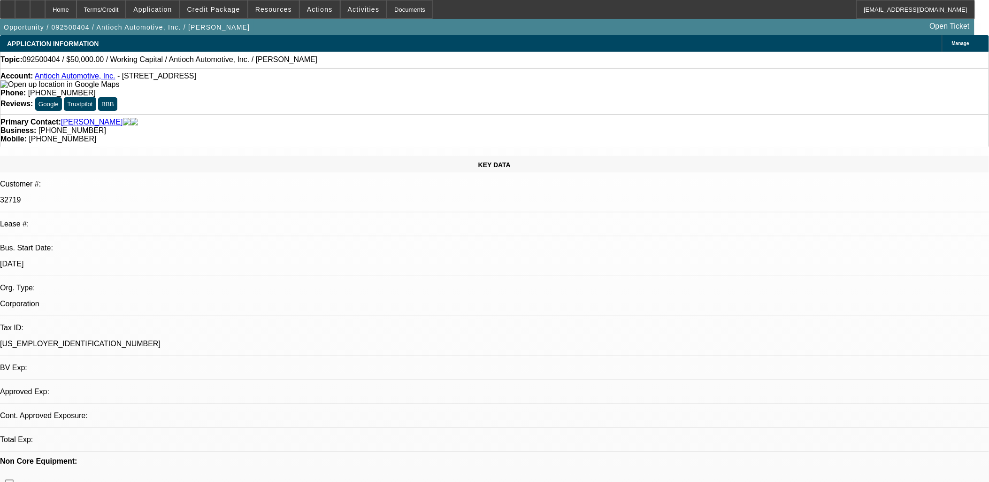
select select "0"
select select "2"
select select "0.1"
select select "4"
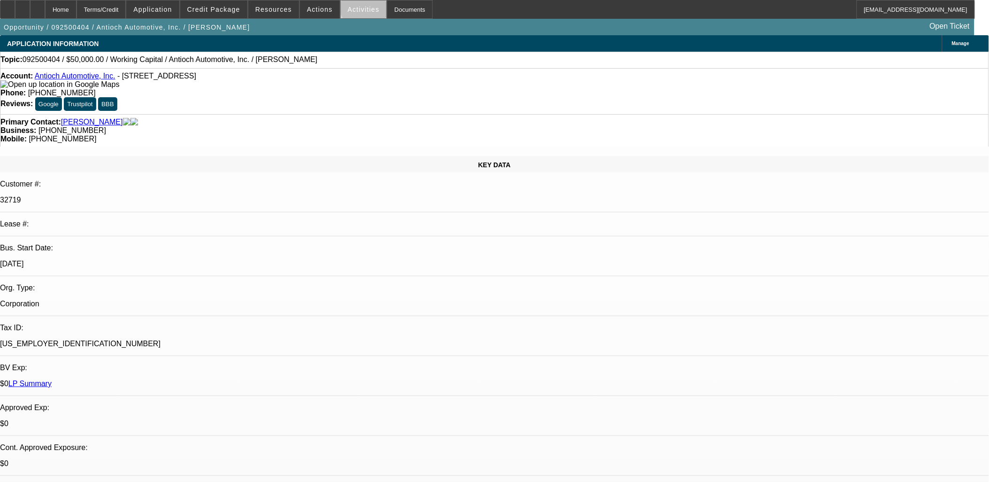
click at [356, 7] on span "Activities" at bounding box center [364, 10] width 32 height 8
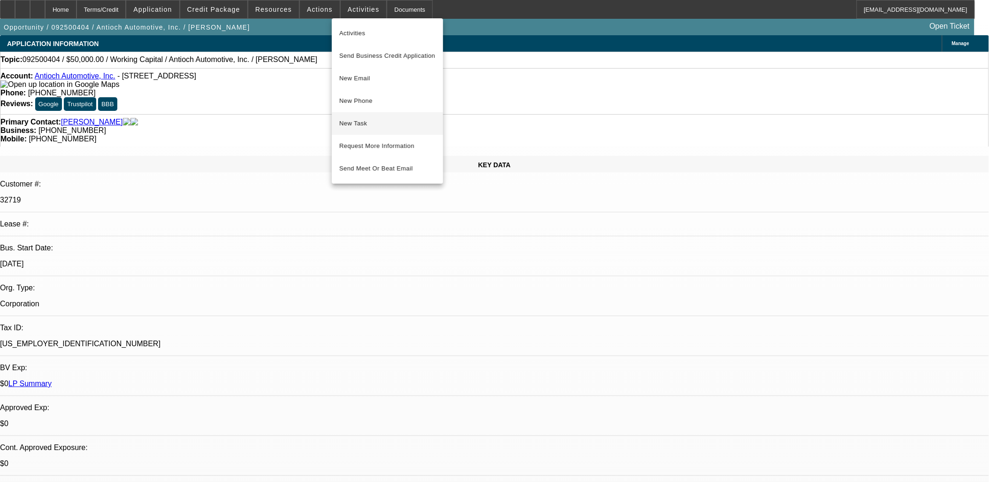
click at [385, 129] on button "New Task" at bounding box center [387, 123] width 111 height 23
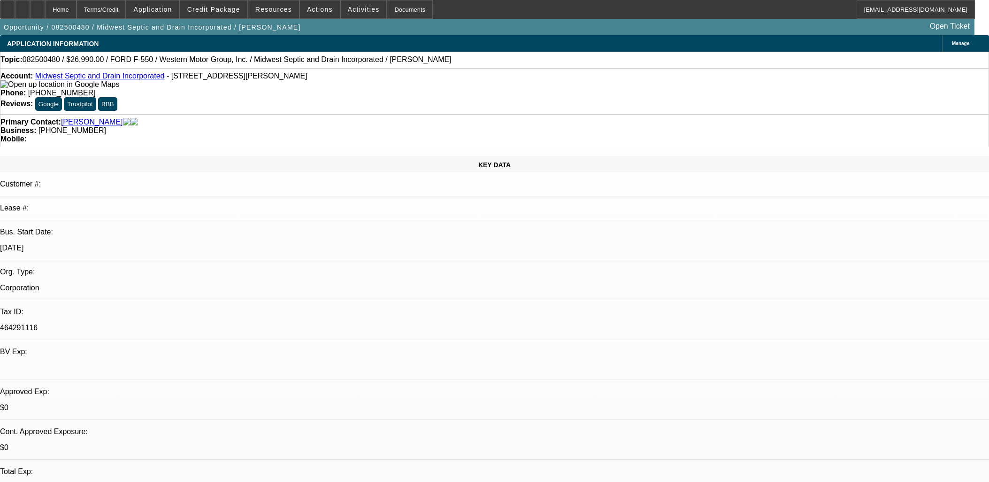
select select "0"
select select "6"
select select "0"
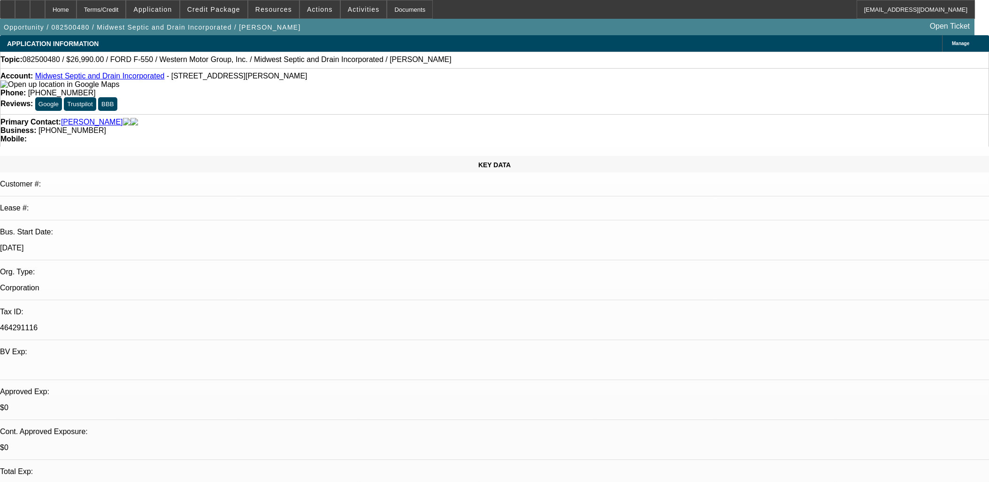
select select "0"
select select "6"
select select "0"
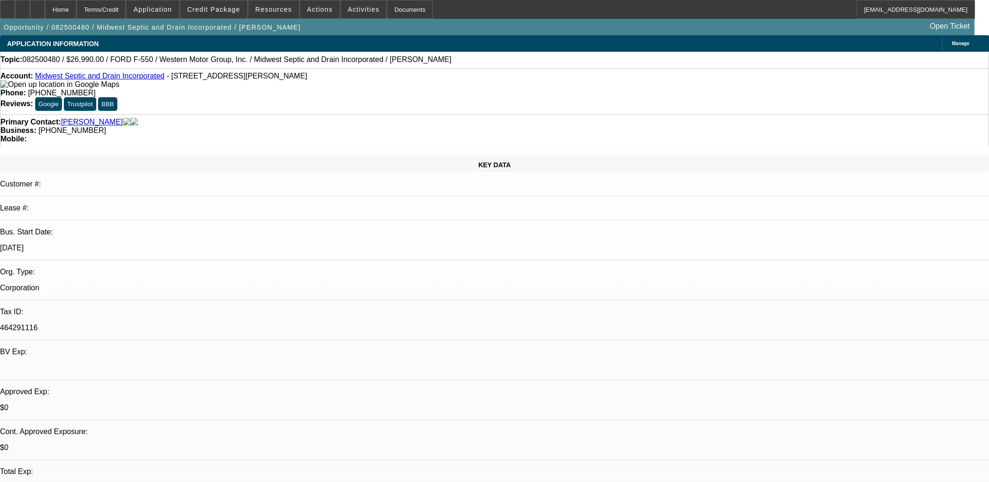
select select "0"
select select "6"
select select "0"
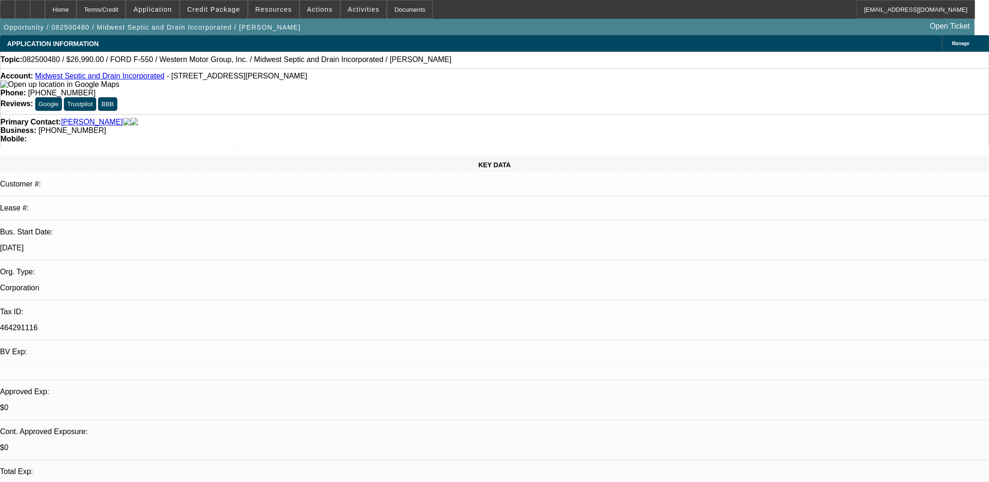
select select "6"
